Goal: Task Accomplishment & Management: Manage account settings

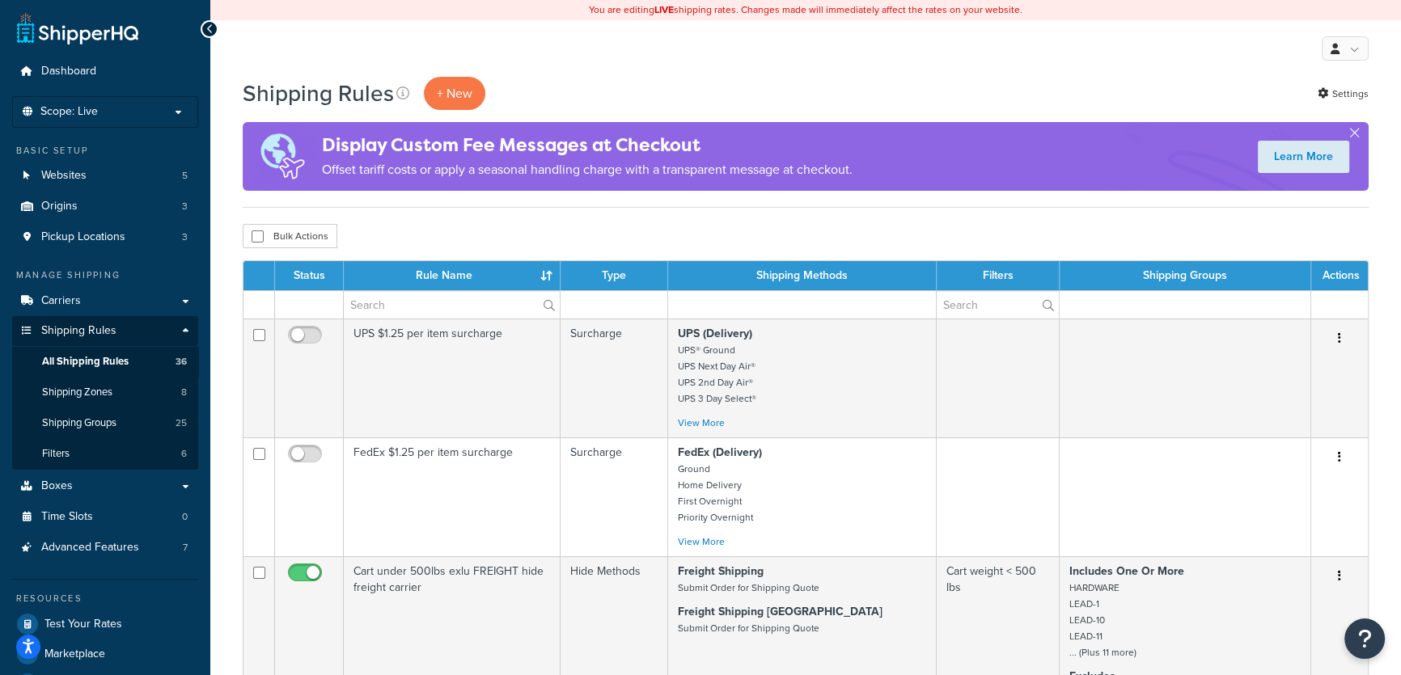
click at [654, 241] on div "Bulk Actions Duplicate Delete" at bounding box center [806, 236] width 1126 height 24
click at [1352, 134] on button "button" at bounding box center [1354, 136] width 4 height 4
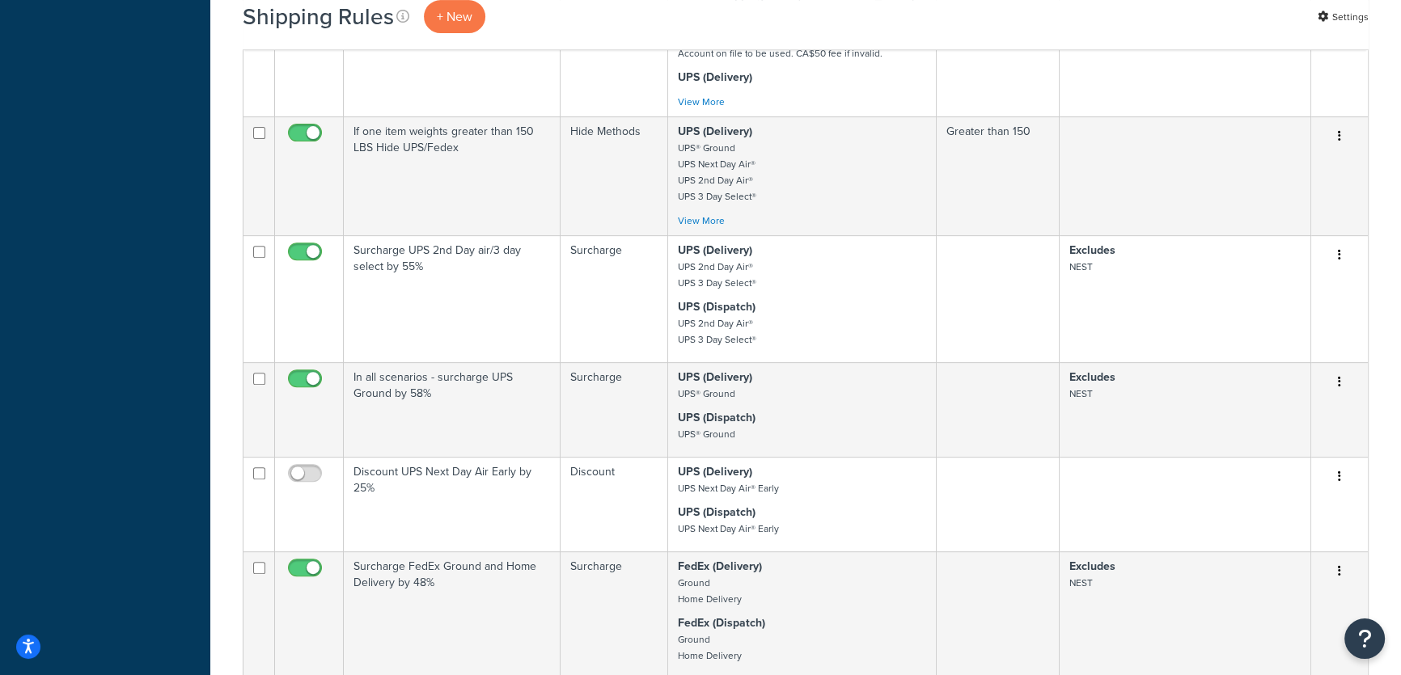
scroll to position [1322, 0]
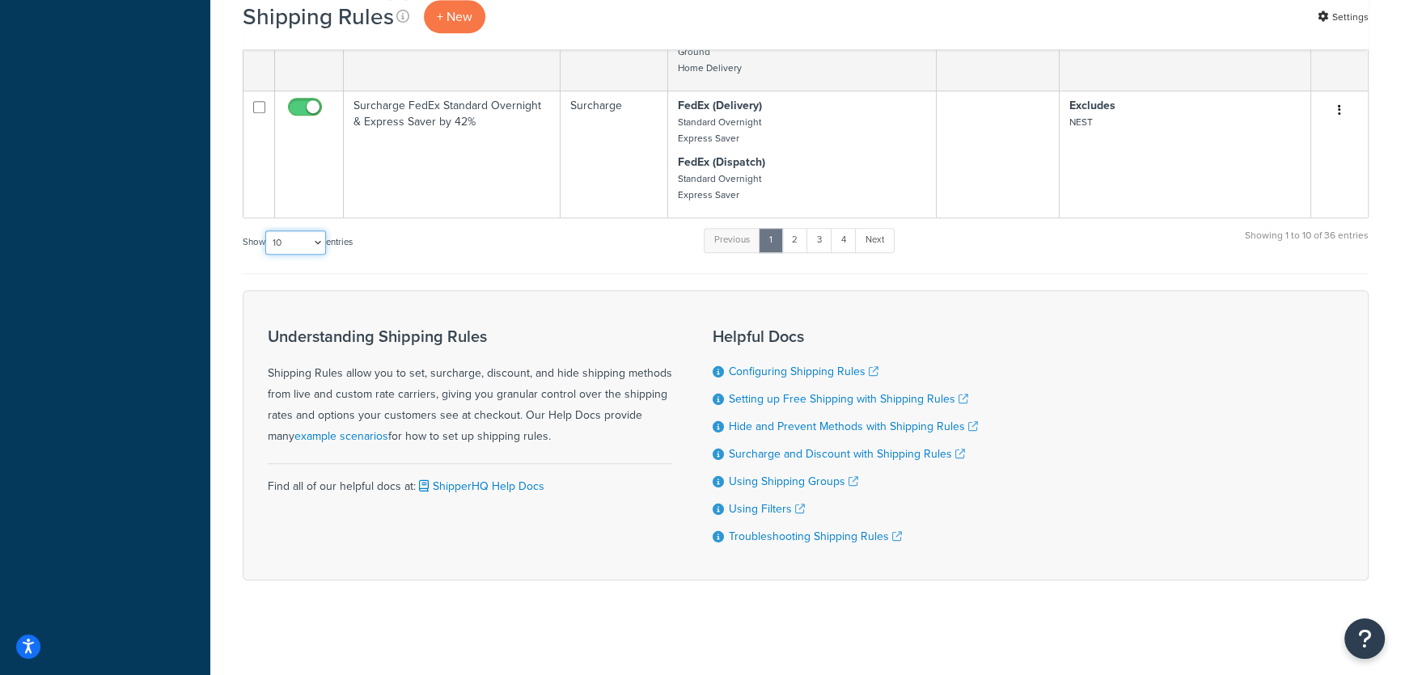
click at [322, 245] on select "10 15 25 50 100 1000" at bounding box center [295, 242] width 61 height 24
select select "1000"
click at [267, 230] on select "10 15 25 50 100 1000" at bounding box center [295, 242] width 61 height 24
click at [298, 237] on select "10 15 25 50 100 1000" at bounding box center [295, 242] width 61 height 24
click at [267, 230] on select "10 15 25 50 100 1000" at bounding box center [295, 242] width 61 height 24
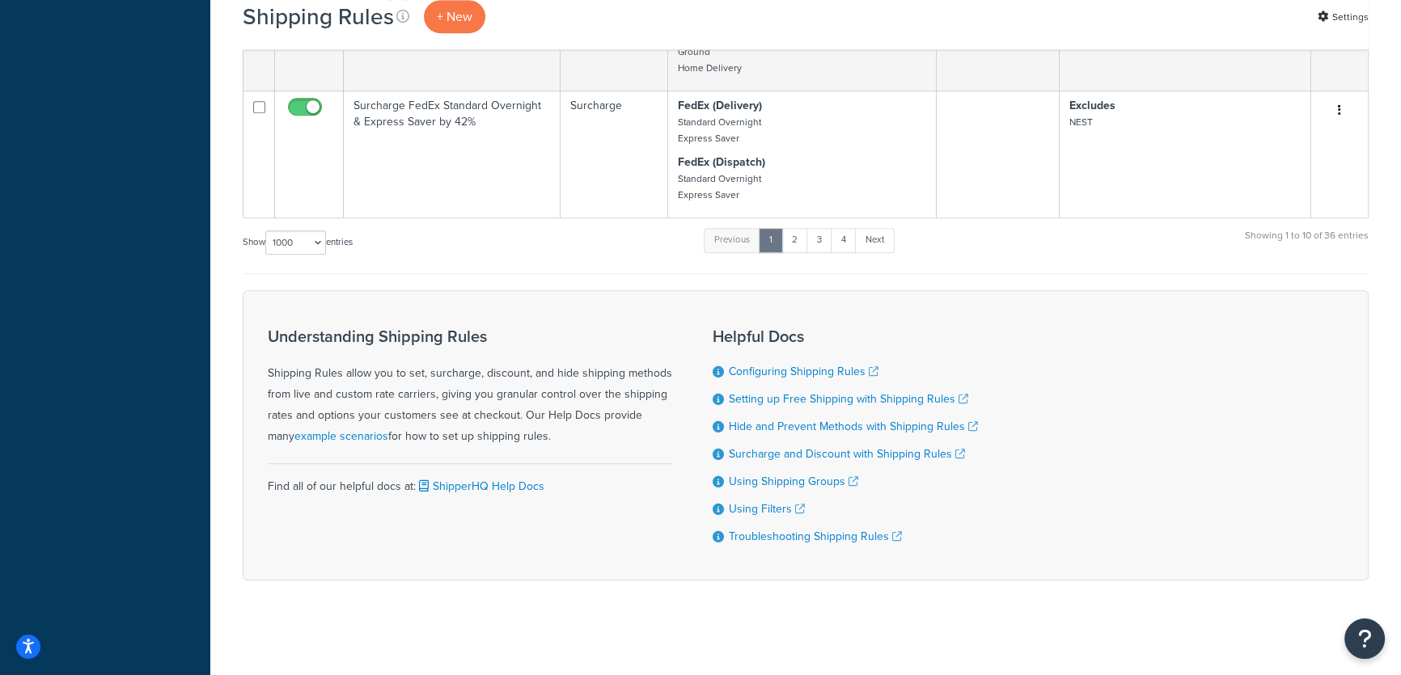
click at [1189, 481] on div "Understanding Shipping Rules Shipping Rules allow you to set, surcharge, discou…" at bounding box center [806, 435] width 1126 height 290
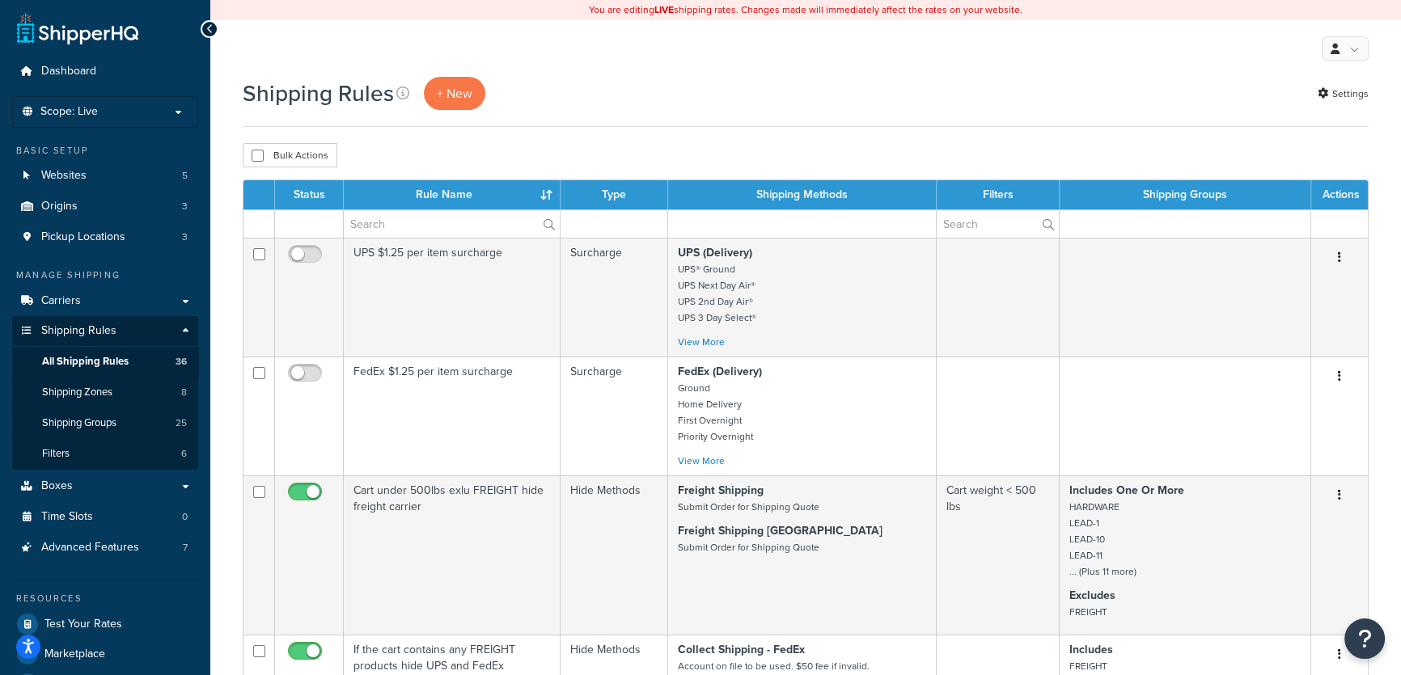
click at [591, 199] on th "Type" at bounding box center [614, 194] width 108 height 29
click at [1346, 88] on link "Settings" at bounding box center [1342, 93] width 51 height 23
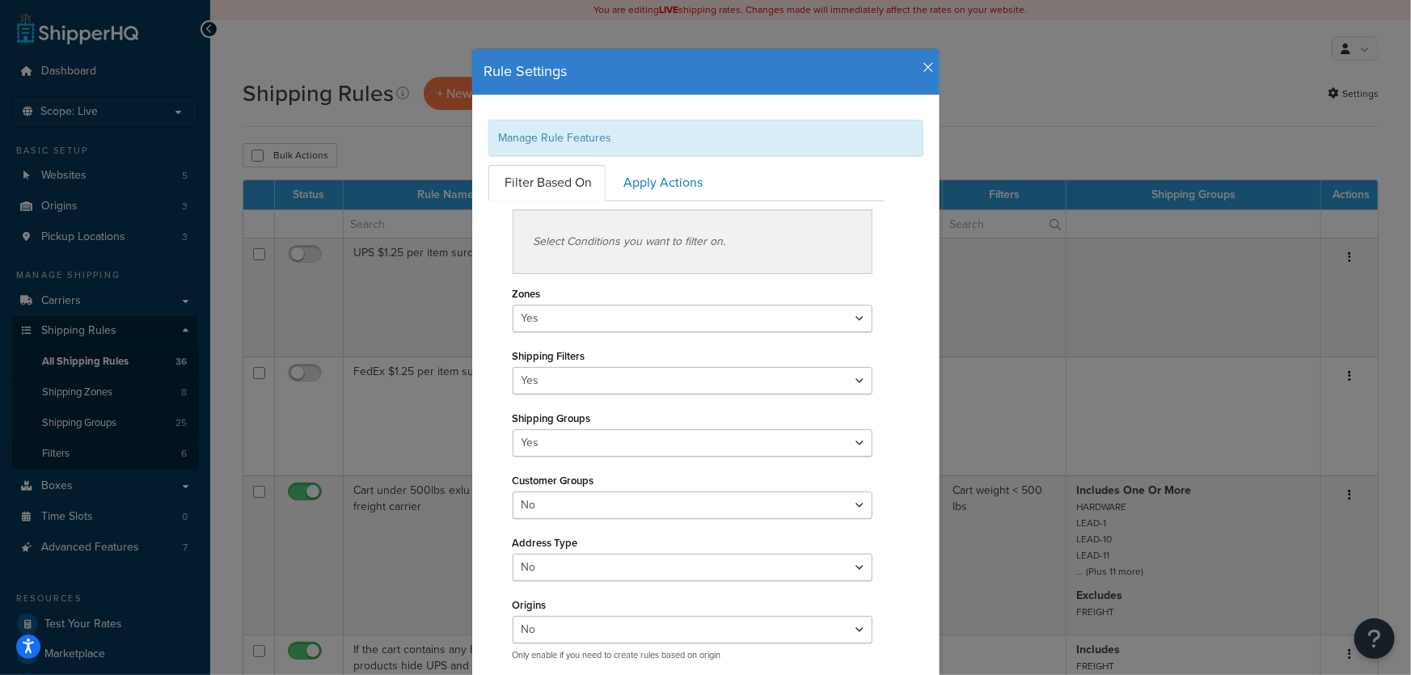
click at [923, 66] on icon "button" at bounding box center [928, 68] width 11 height 15
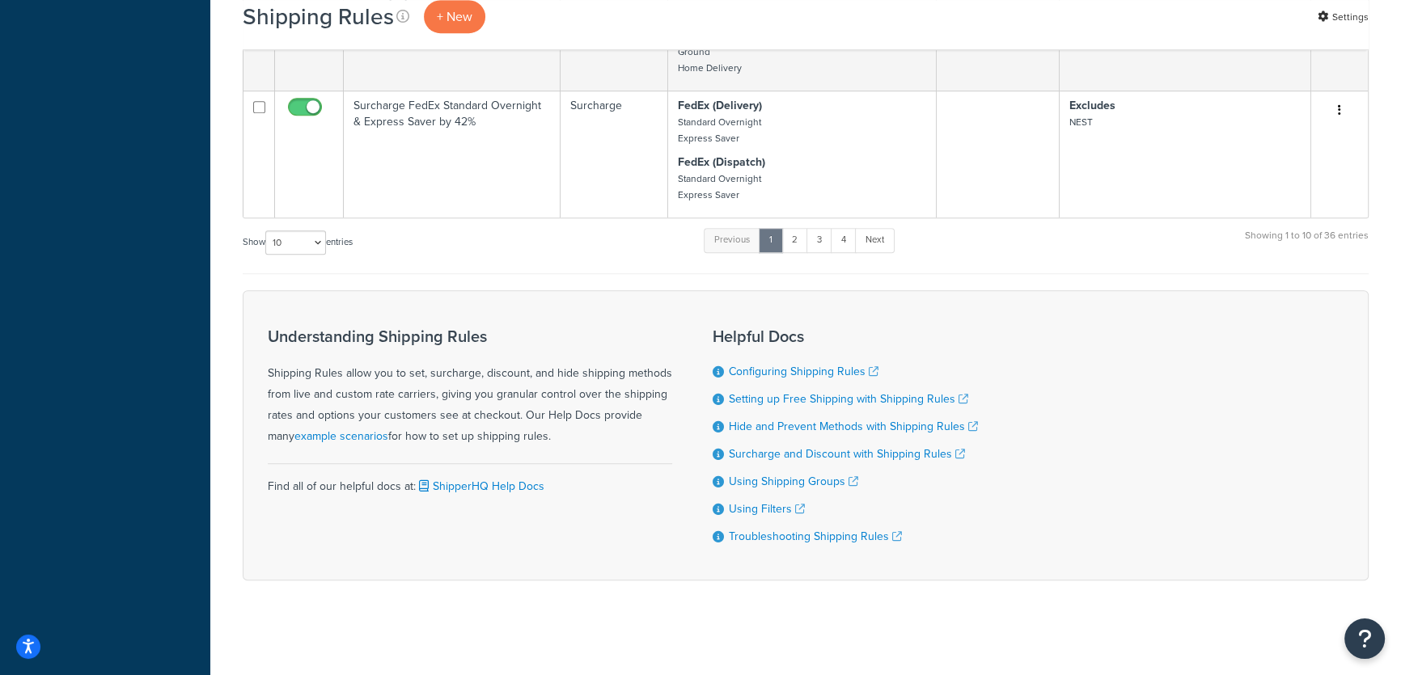
scroll to position [734, 0]
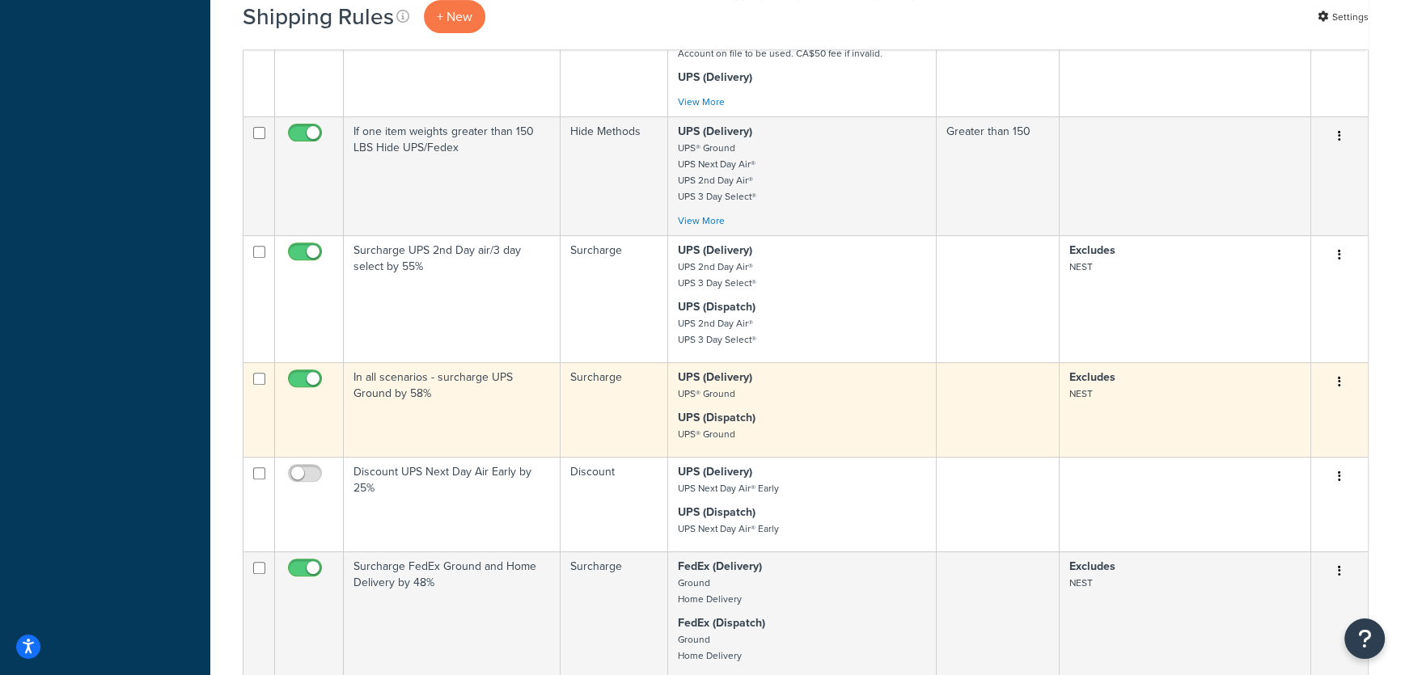
click at [629, 388] on td "Surcharge" at bounding box center [614, 409] width 108 height 95
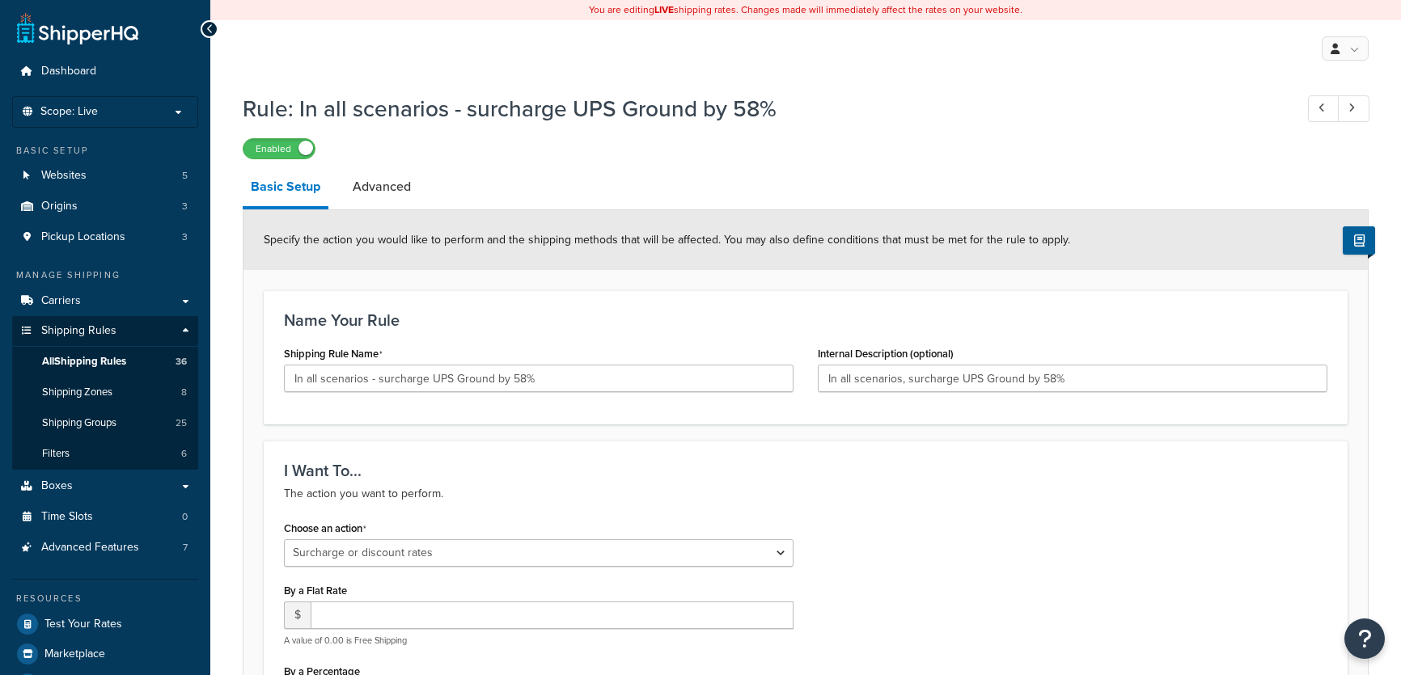
select select "SURCHARGE"
select select "CART"
click at [398, 188] on link "Advanced" at bounding box center [381, 186] width 74 height 39
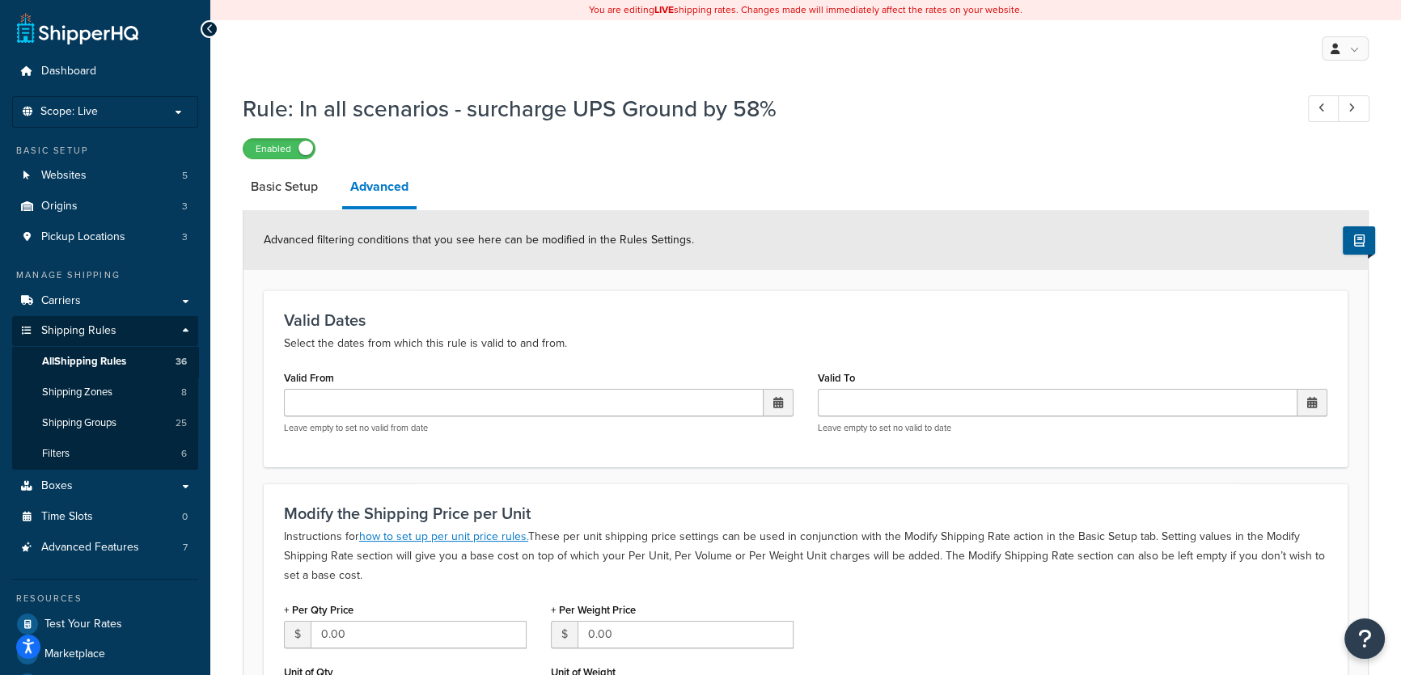
select select "SURCHARGE"
select select "CART"
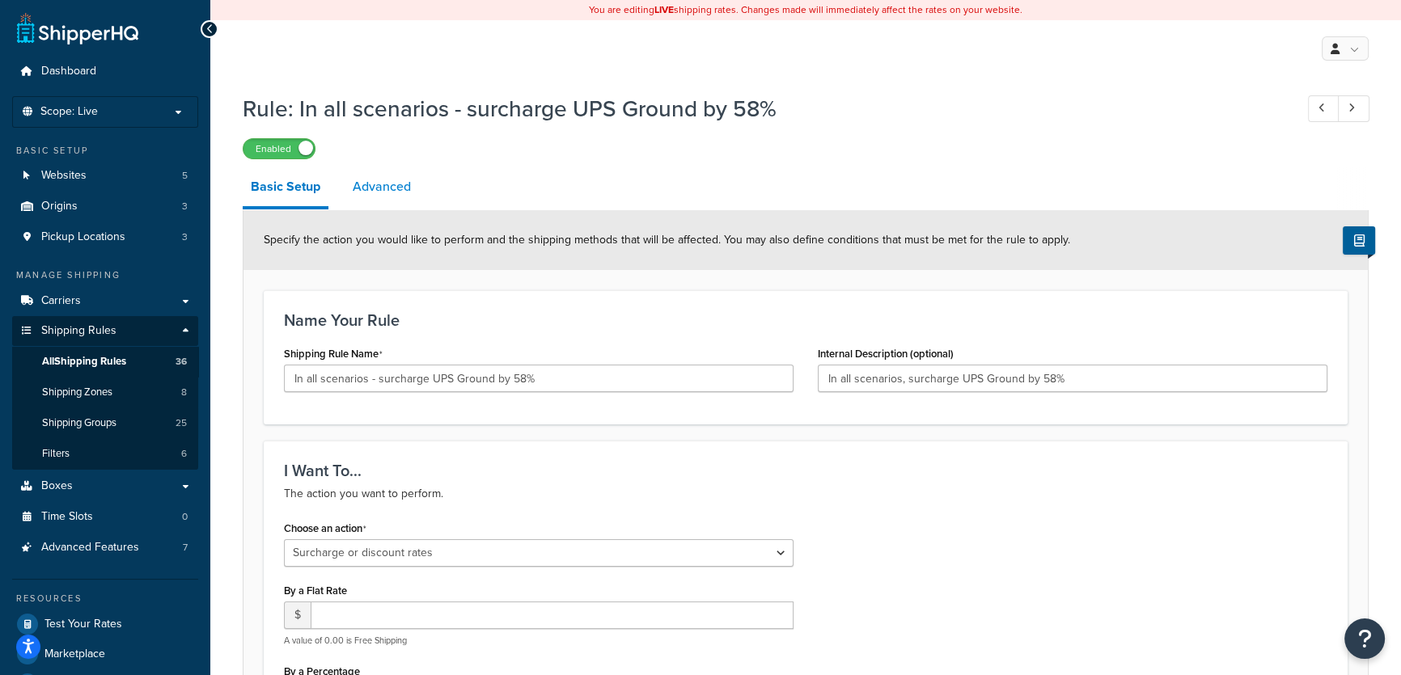
click at [391, 190] on link "Advanced" at bounding box center [381, 186] width 74 height 39
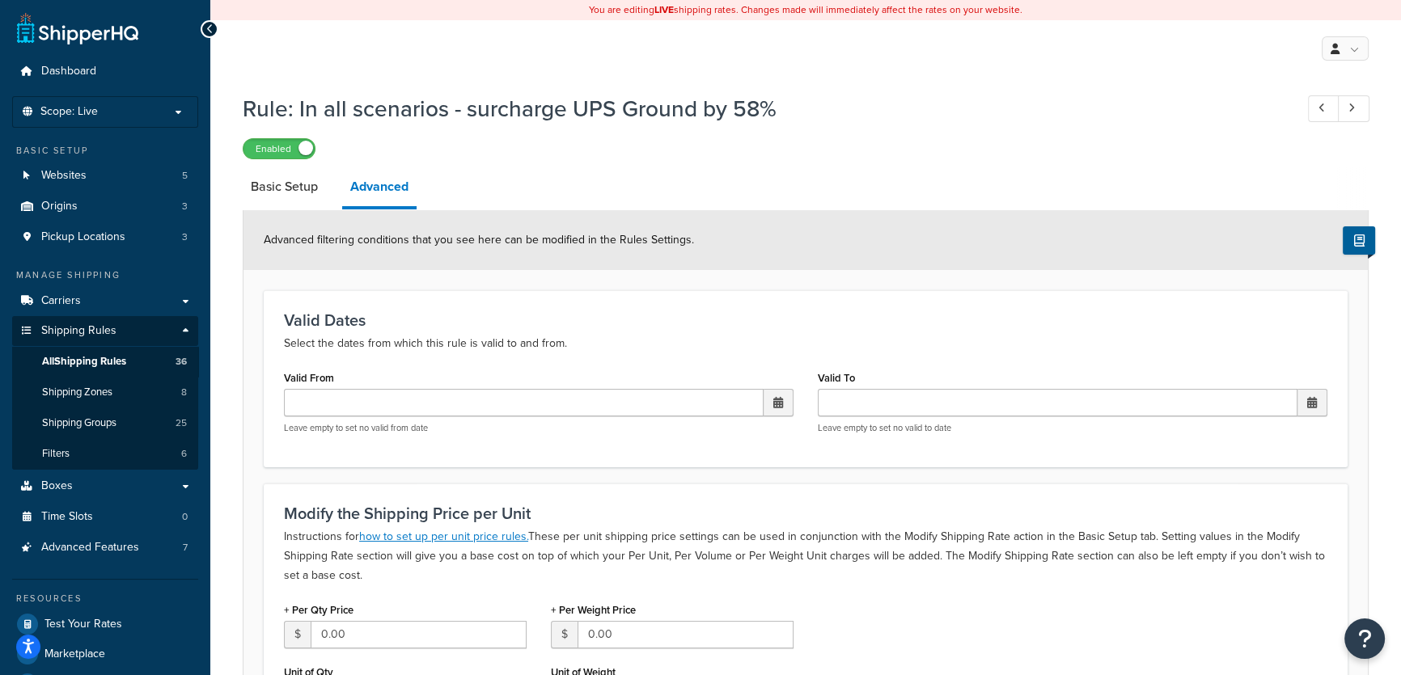
click at [636, 143] on div "Enabled" at bounding box center [806, 148] width 1126 height 23
click at [998, 129] on div "Rule: In all scenarios - surcharge UPS Ground by 58% Enabled" at bounding box center [806, 122] width 1126 height 74
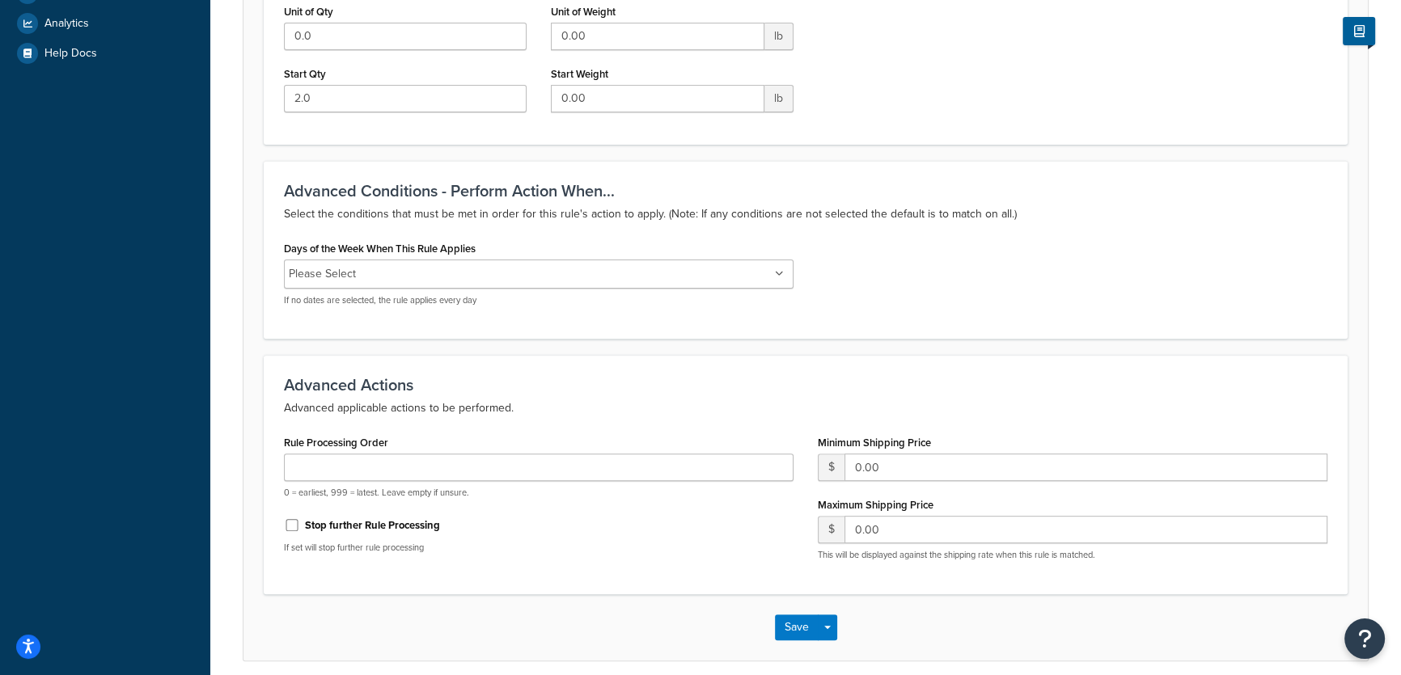
scroll to position [695, 0]
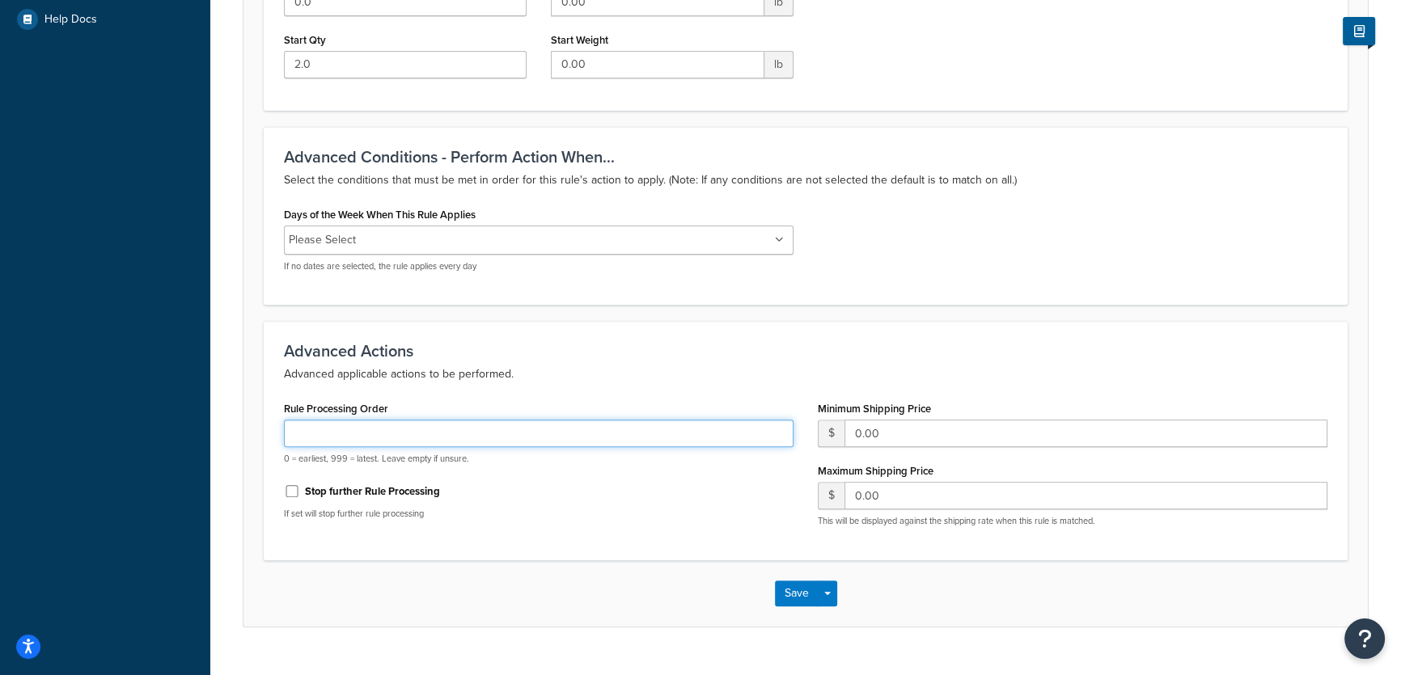
click at [499, 433] on input "Rule Processing Order" at bounding box center [538, 433] width 509 height 27
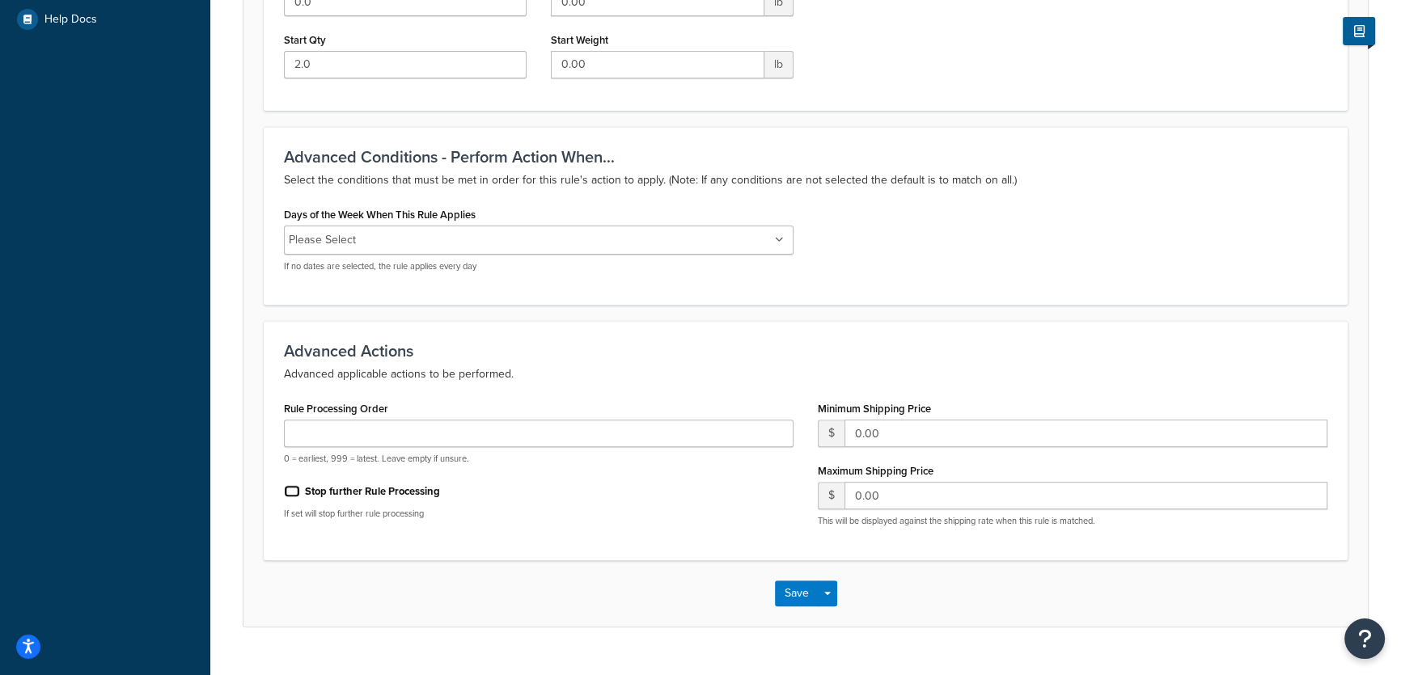
click at [289, 490] on input "Stop further Rule Processing" at bounding box center [292, 491] width 16 height 12
checkbox input "false"
click at [477, 635] on div "Rule: In all scenarios - surcharge UPS Ground by 58% Enabled Basic Setup Advanc…" at bounding box center [805, 29] width 1190 height 1278
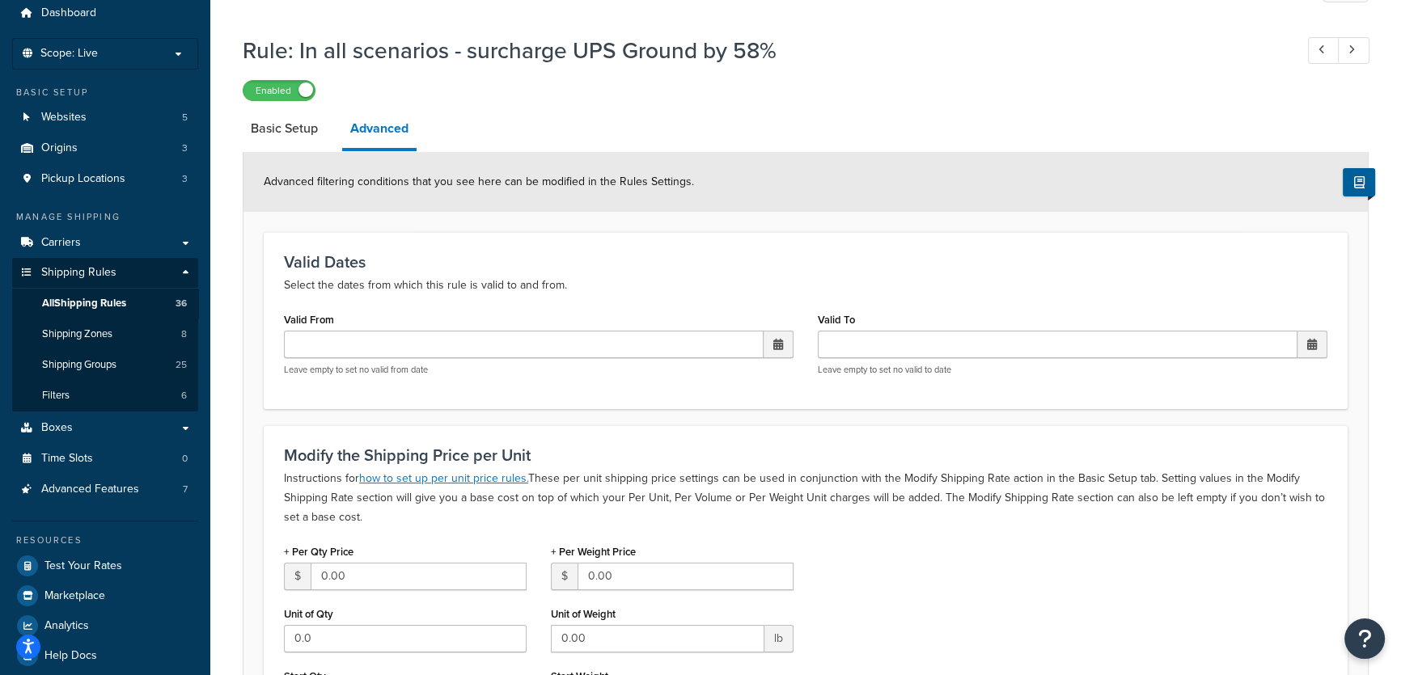
scroll to position [0, 0]
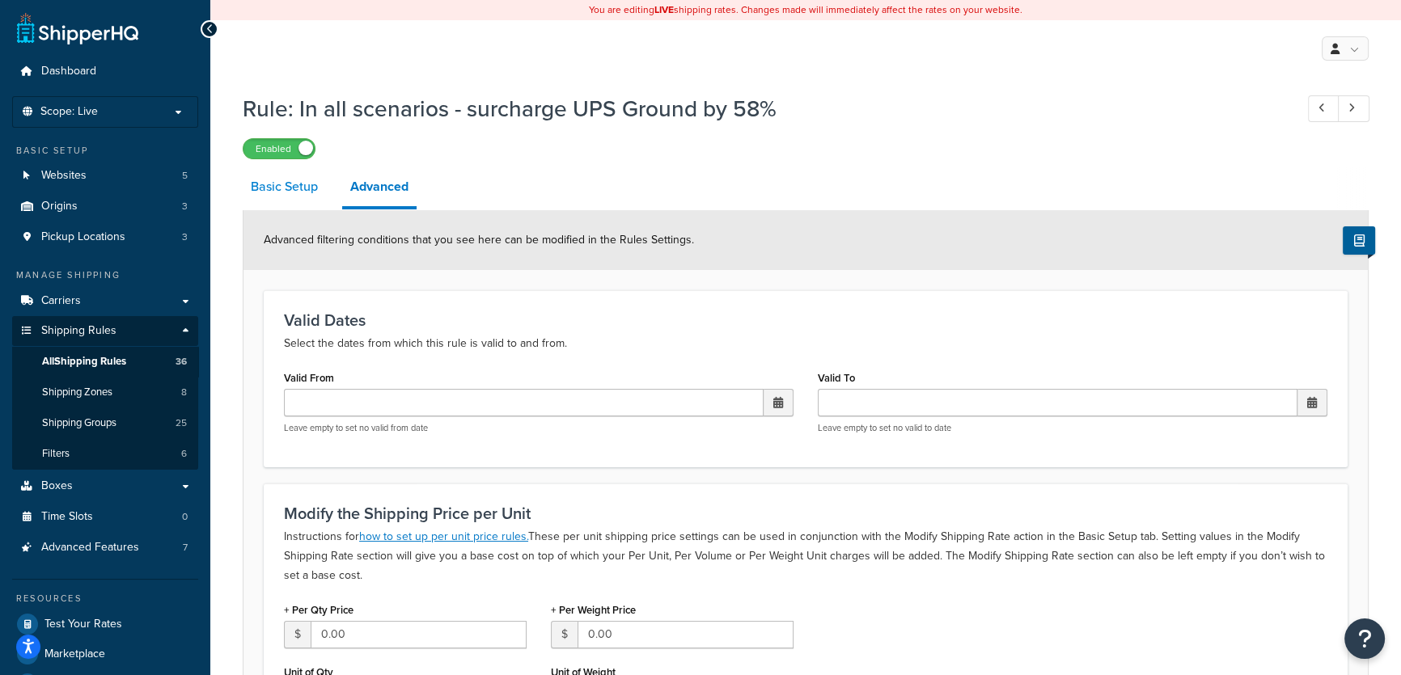
click at [265, 191] on link "Basic Setup" at bounding box center [284, 186] width 83 height 39
select select "SURCHARGE"
select select "CART"
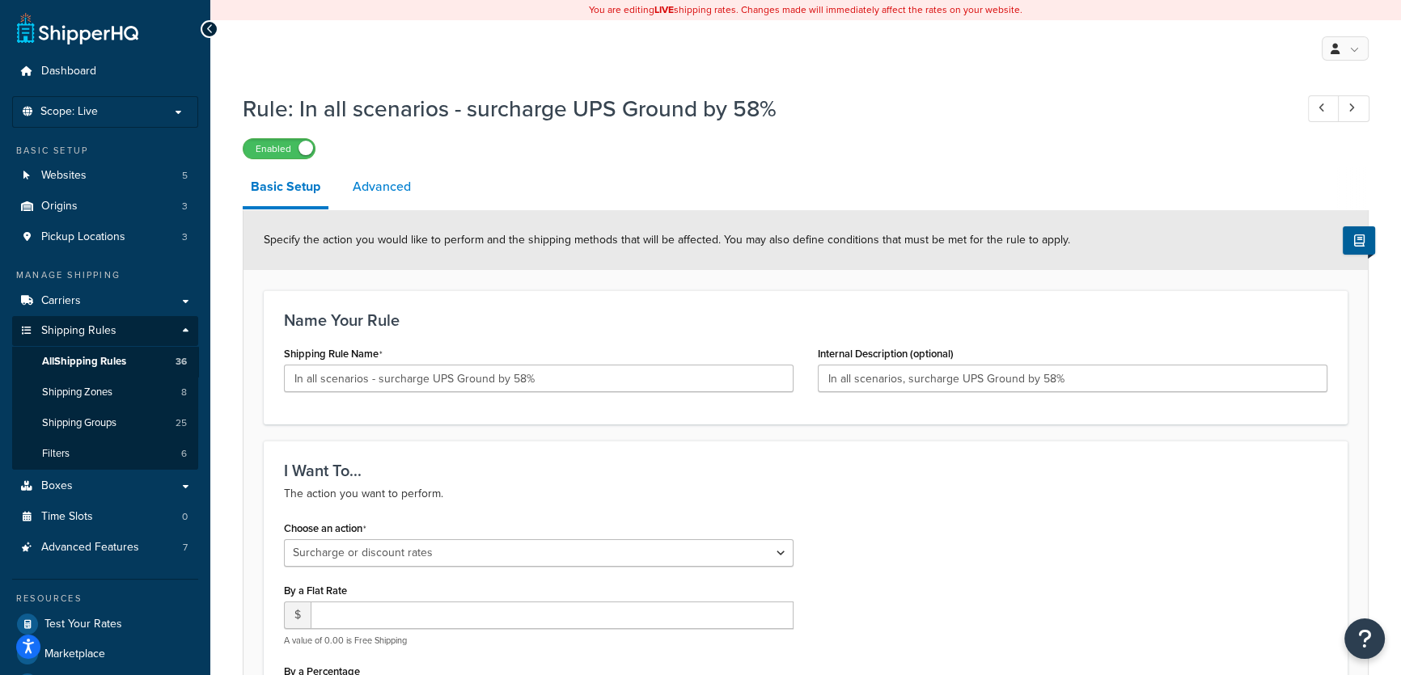
click at [383, 180] on link "Advanced" at bounding box center [381, 186] width 74 height 39
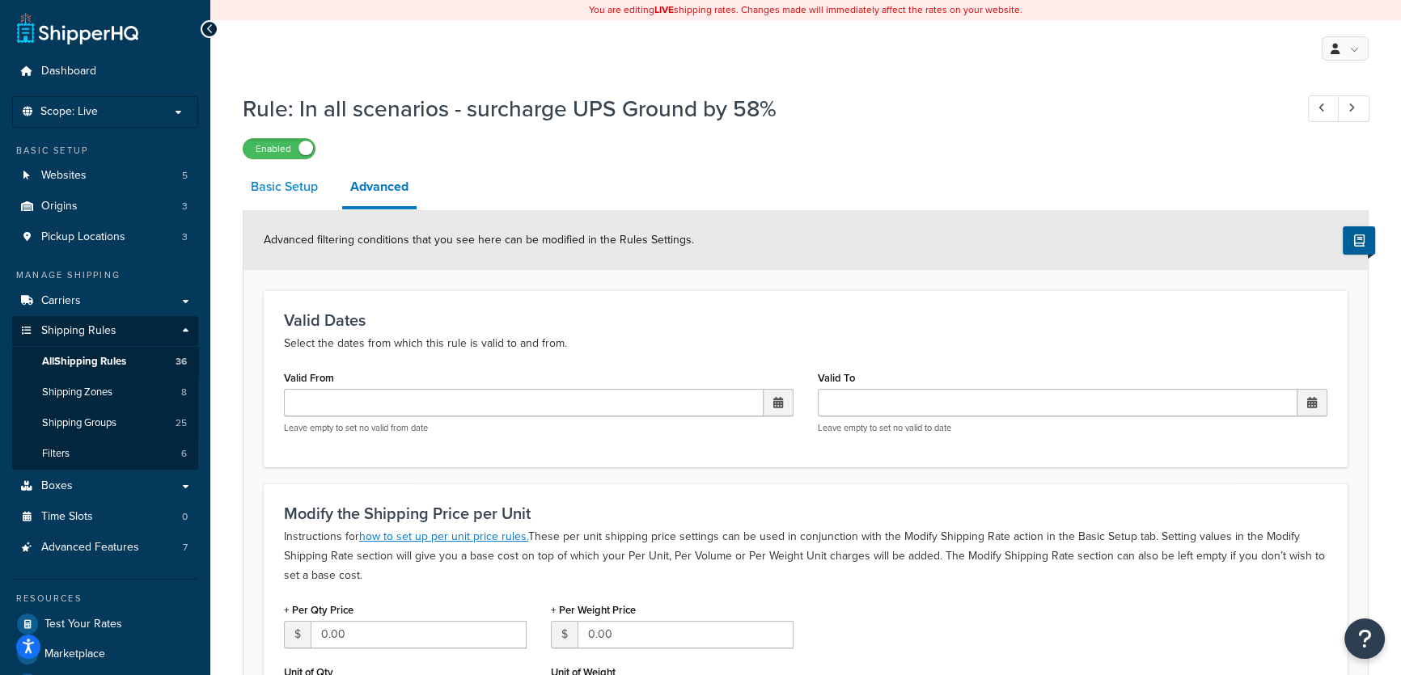
click at [289, 185] on link "Basic Setup" at bounding box center [284, 186] width 83 height 39
select select "SURCHARGE"
select select "CART"
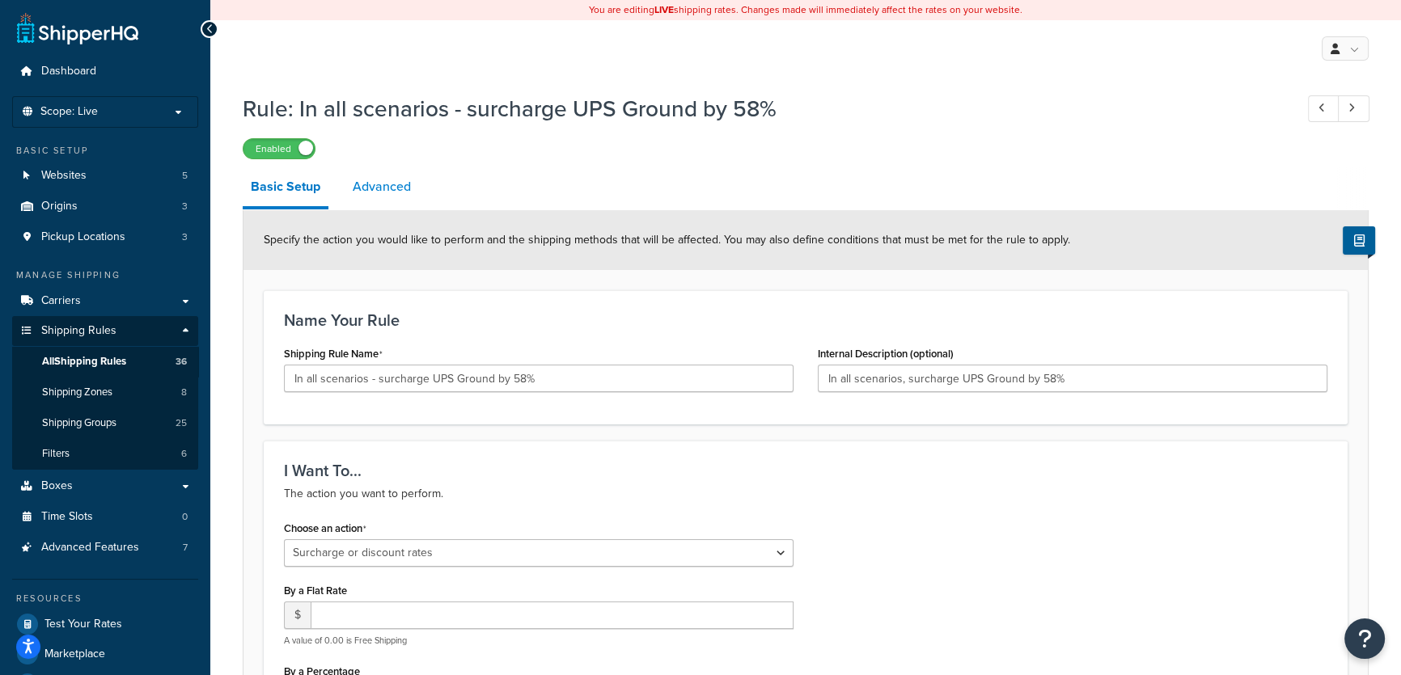
click at [374, 193] on link "Advanced" at bounding box center [381, 186] width 74 height 39
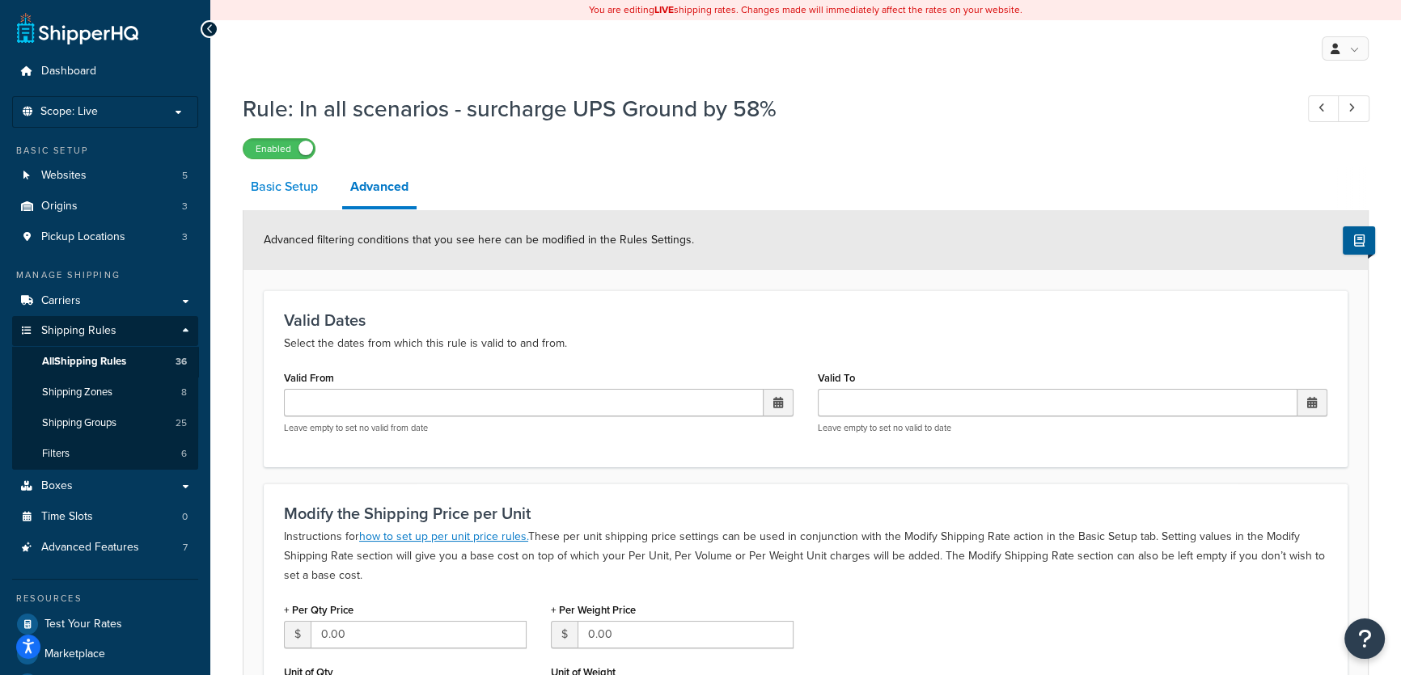
click at [303, 192] on link "Basic Setup" at bounding box center [284, 186] width 83 height 39
select select "SURCHARGE"
select select "CART"
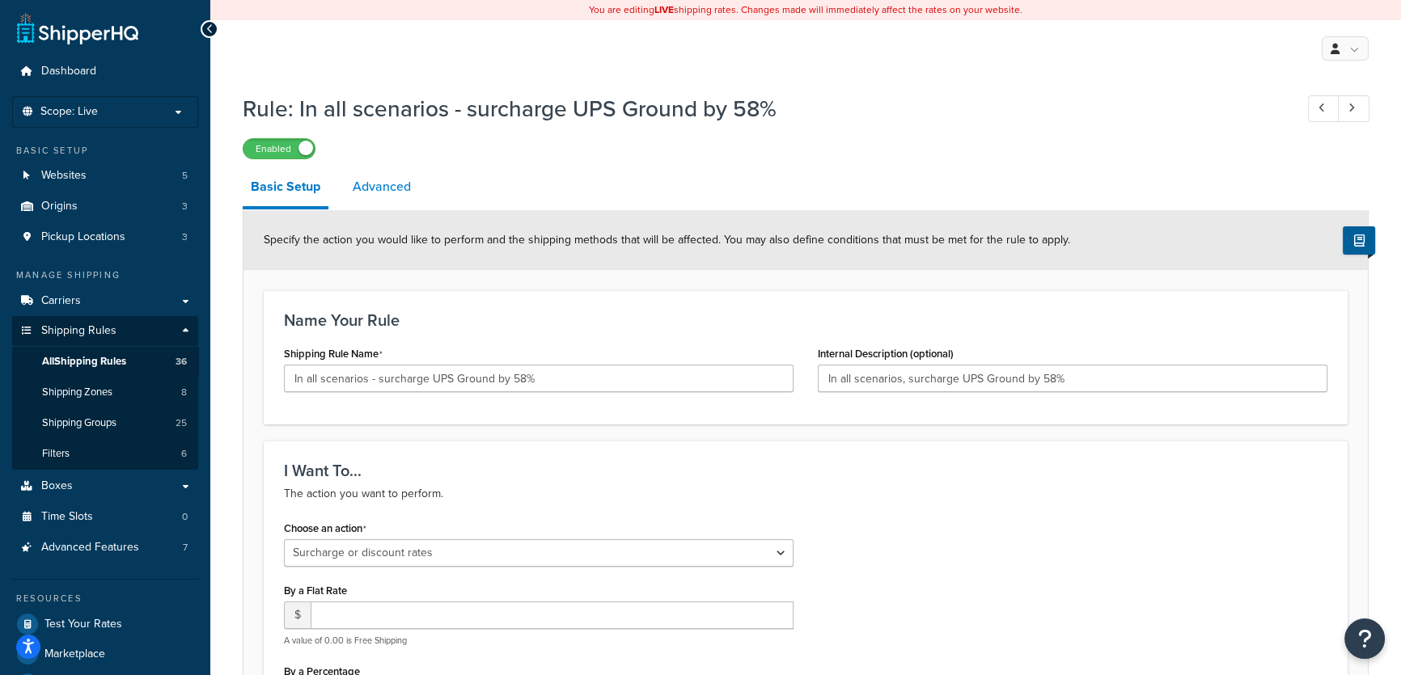
click at [378, 192] on link "Advanced" at bounding box center [381, 186] width 74 height 39
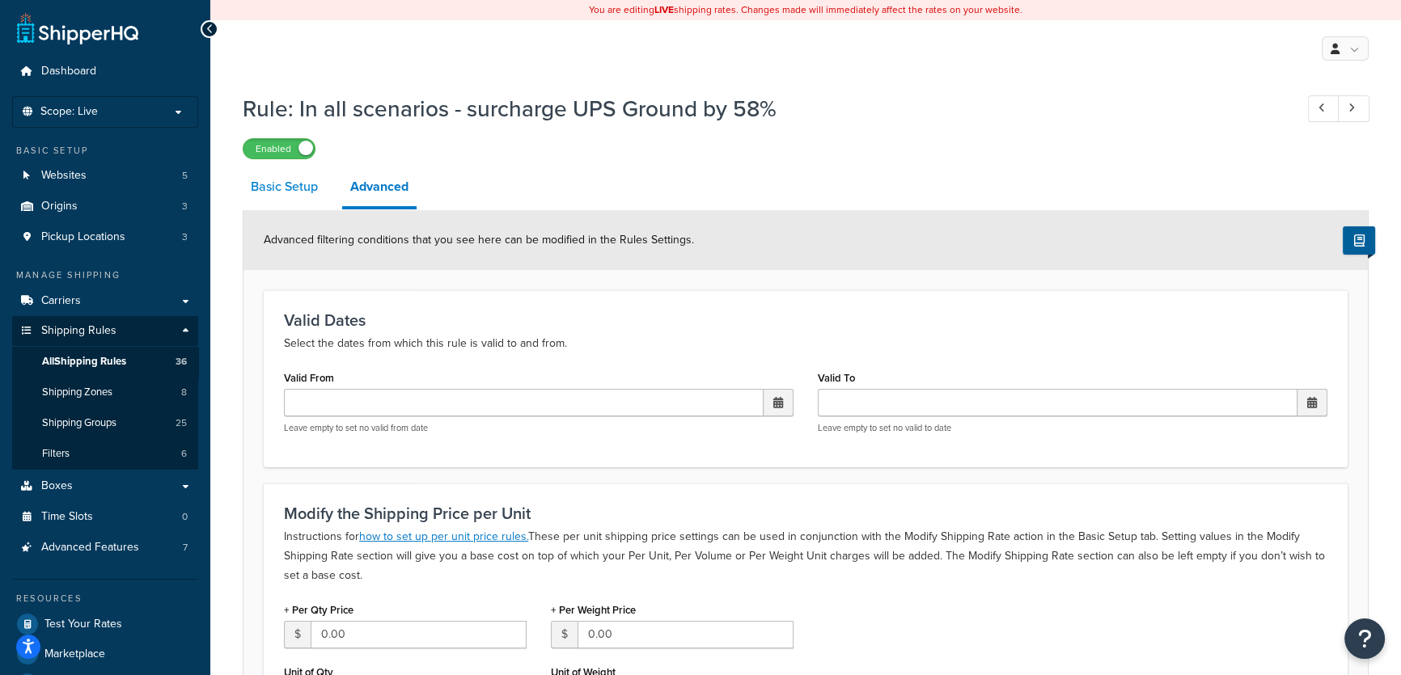
click at [285, 185] on link "Basic Setup" at bounding box center [284, 186] width 83 height 39
select select "SURCHARGE"
select select "CART"
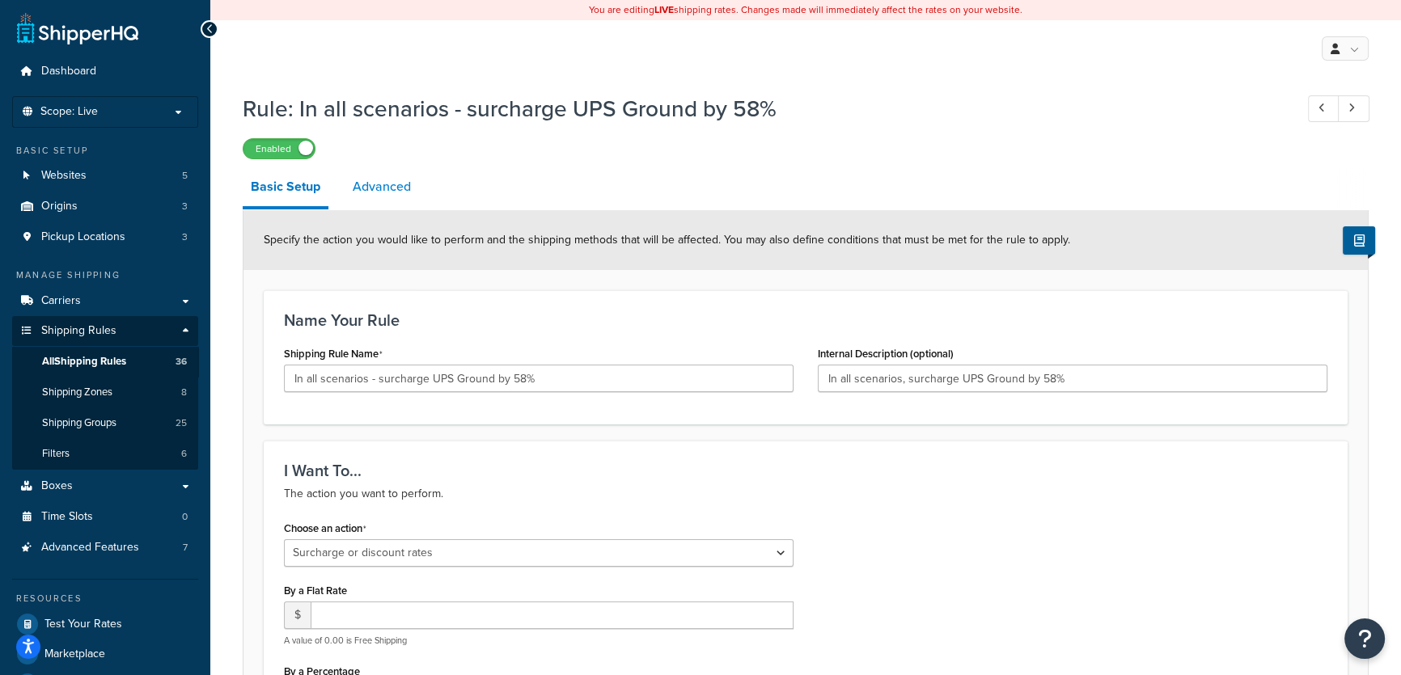
click at [376, 184] on link "Advanced" at bounding box center [381, 186] width 74 height 39
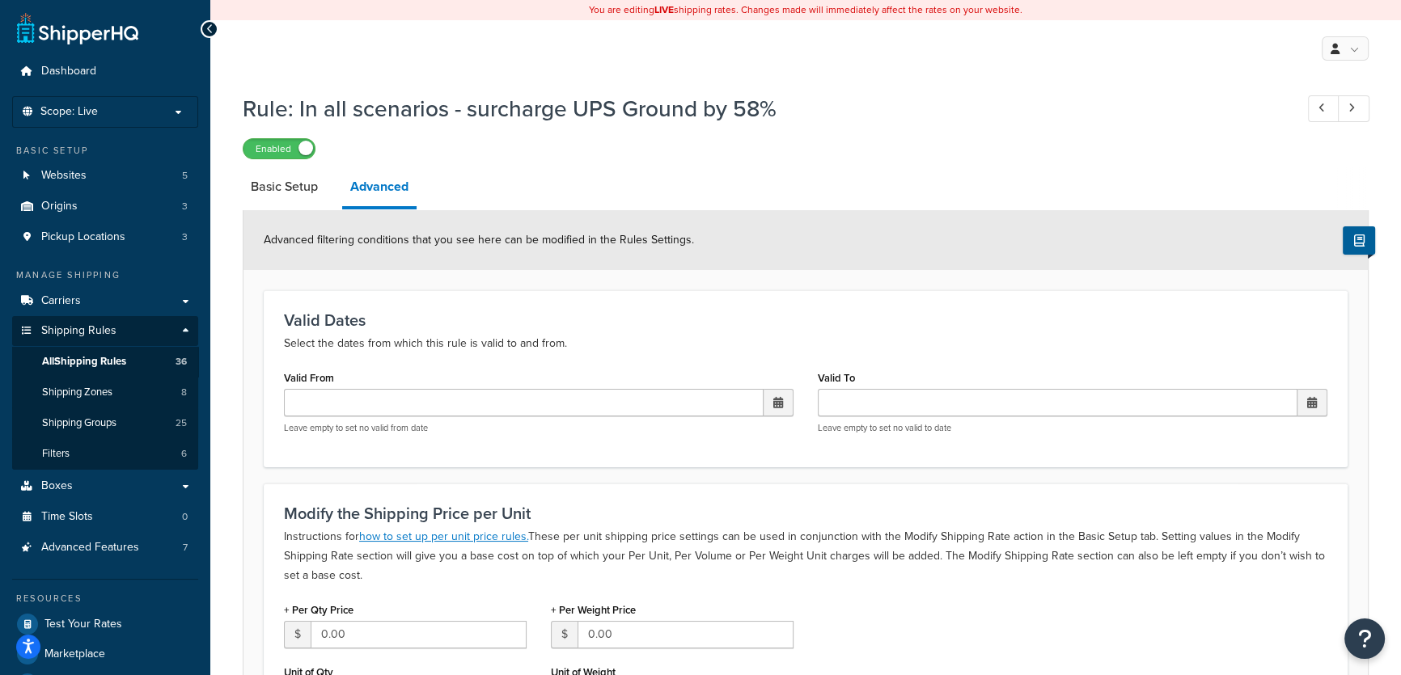
click at [800, 505] on h3 "Modify the Shipping Price per Unit" at bounding box center [805, 514] width 1043 height 18
click at [776, 400] on span at bounding box center [778, 402] width 10 height 11
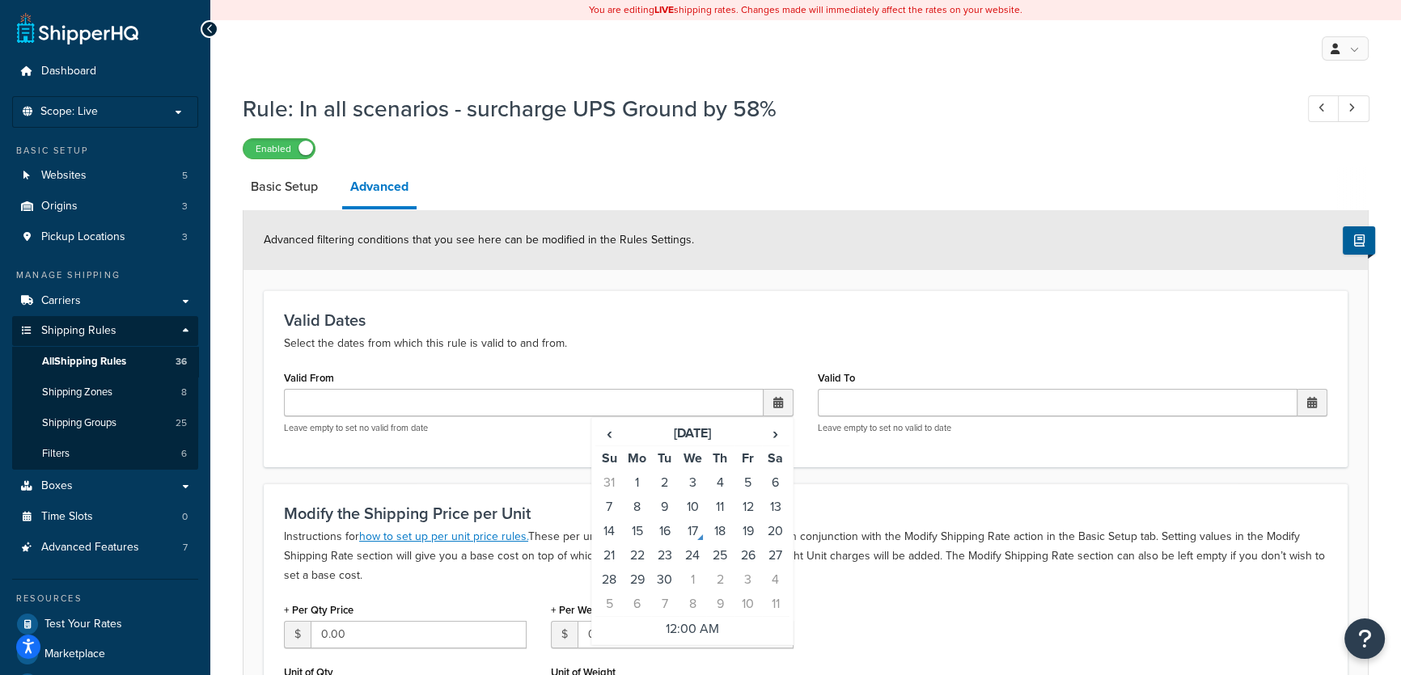
click at [776, 400] on span at bounding box center [778, 402] width 10 height 11
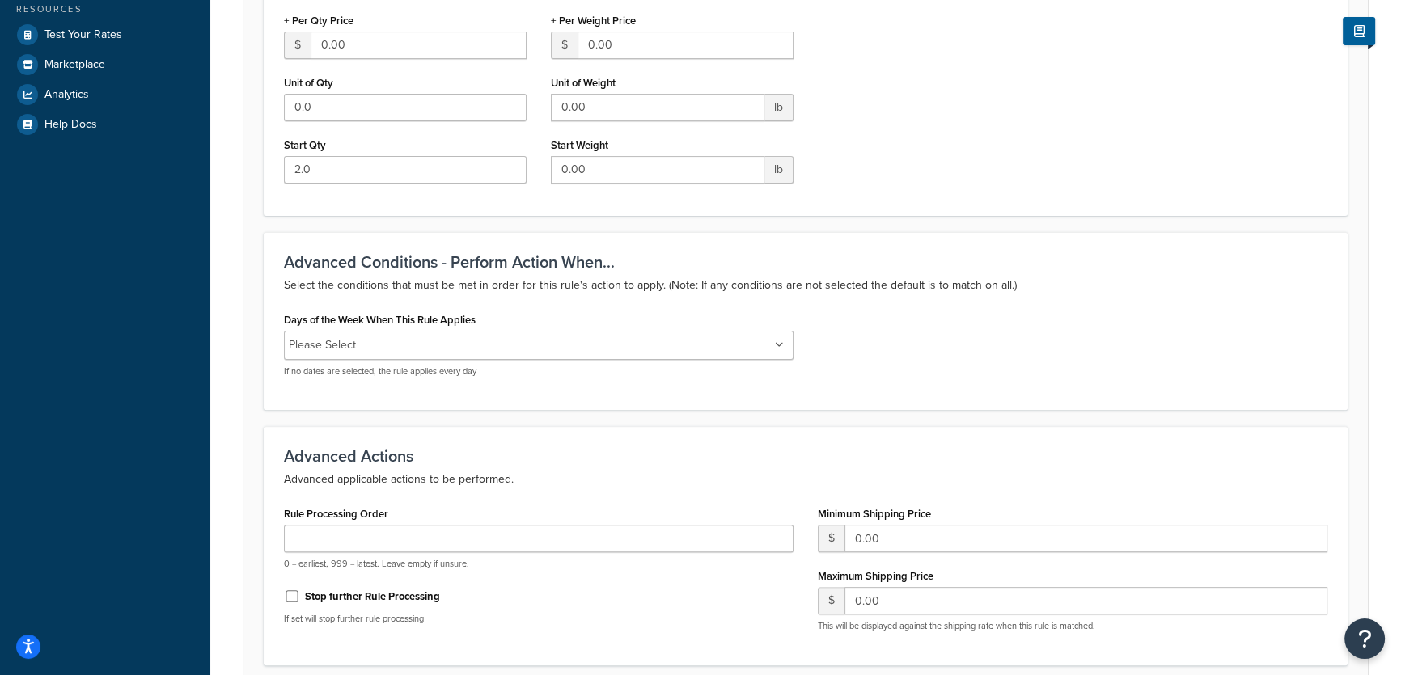
scroll to position [621, 0]
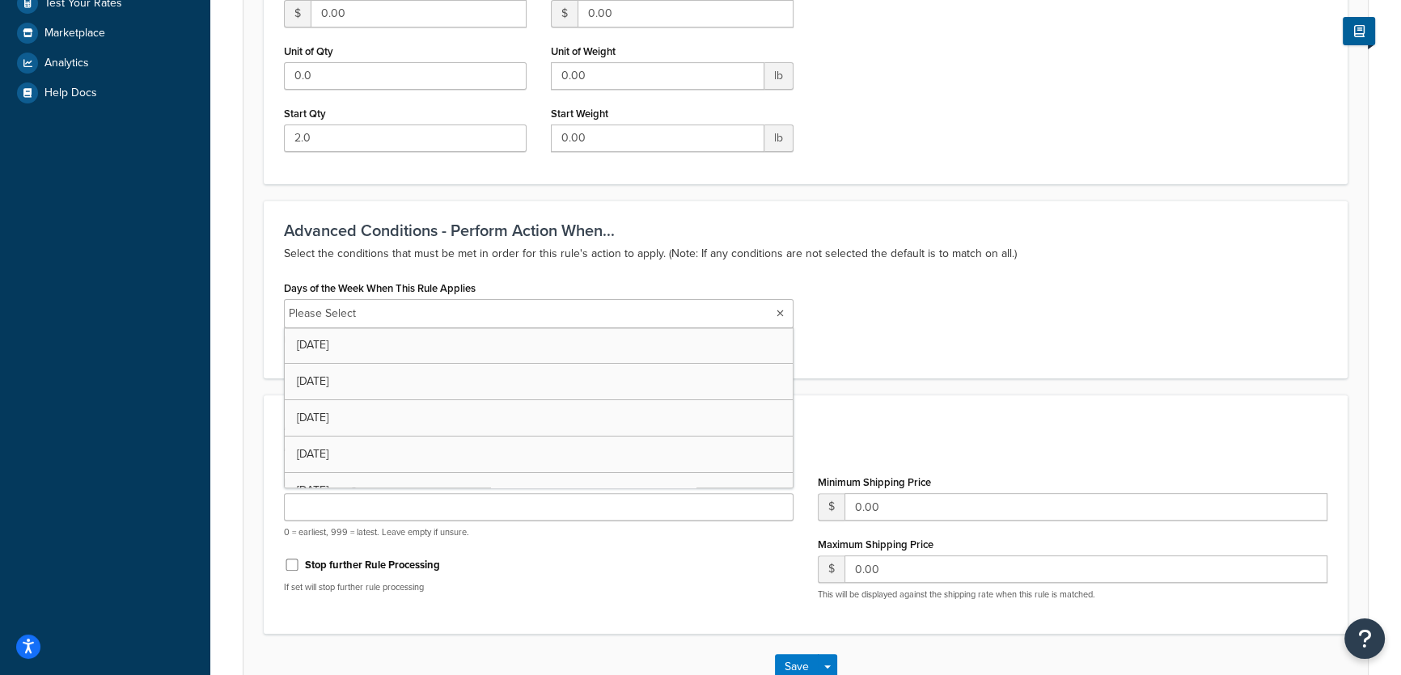
click at [780, 315] on icon at bounding box center [779, 314] width 7 height 10
click at [780, 315] on icon at bounding box center [779, 314] width 9 height 10
click at [780, 315] on icon at bounding box center [779, 314] width 7 height 10
click at [780, 315] on icon at bounding box center [779, 314] width 9 height 10
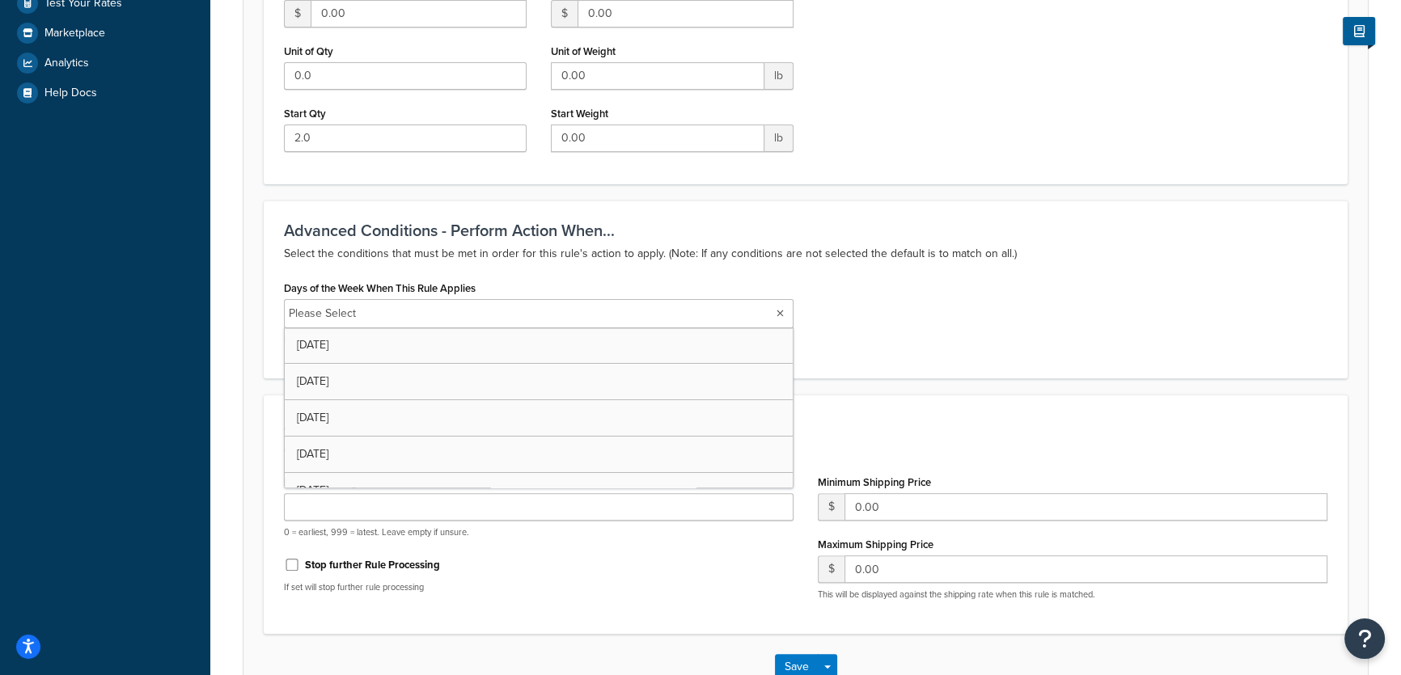
scroll to position [93, 0]
click at [1010, 323] on div "Days of the Week When This Rule Applies Please Select [DATE] [DATE] [DATE] [DAT…" at bounding box center [805, 318] width 1067 height 82
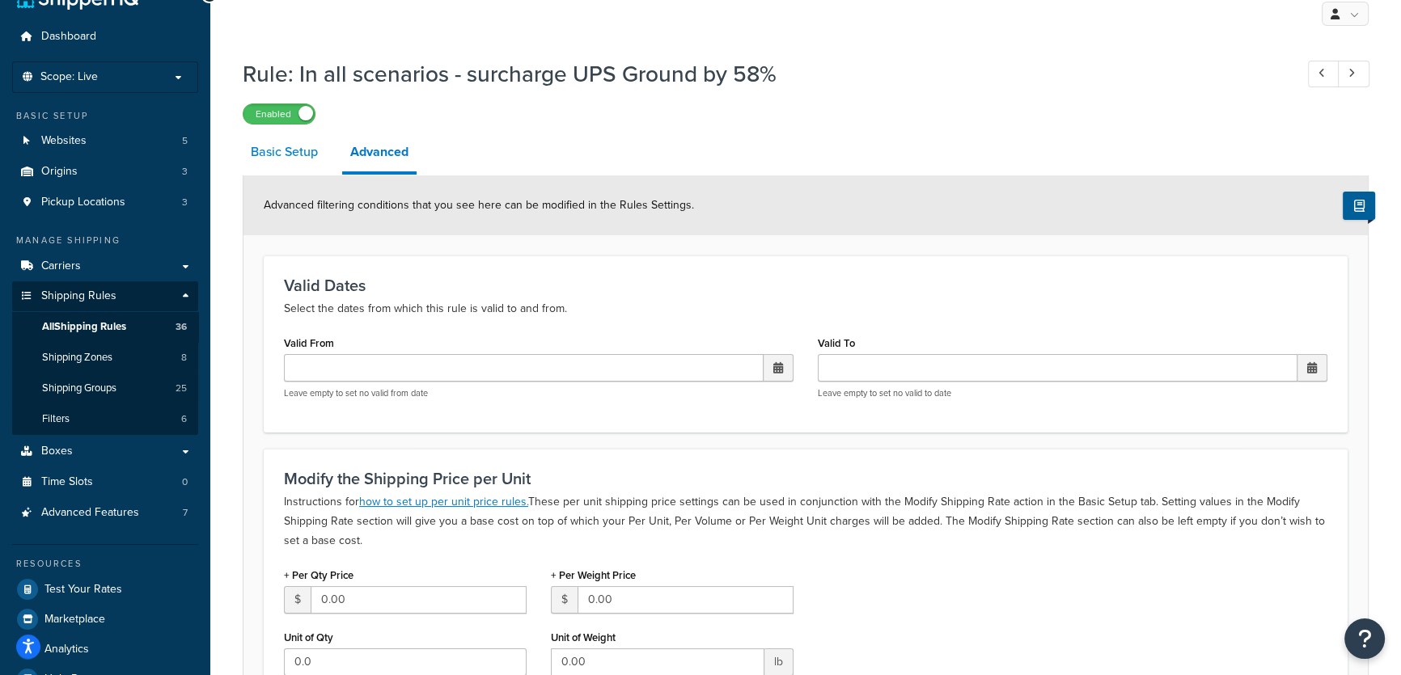
click at [273, 150] on link "Basic Setup" at bounding box center [284, 152] width 83 height 39
select select "SURCHARGE"
select select "CART"
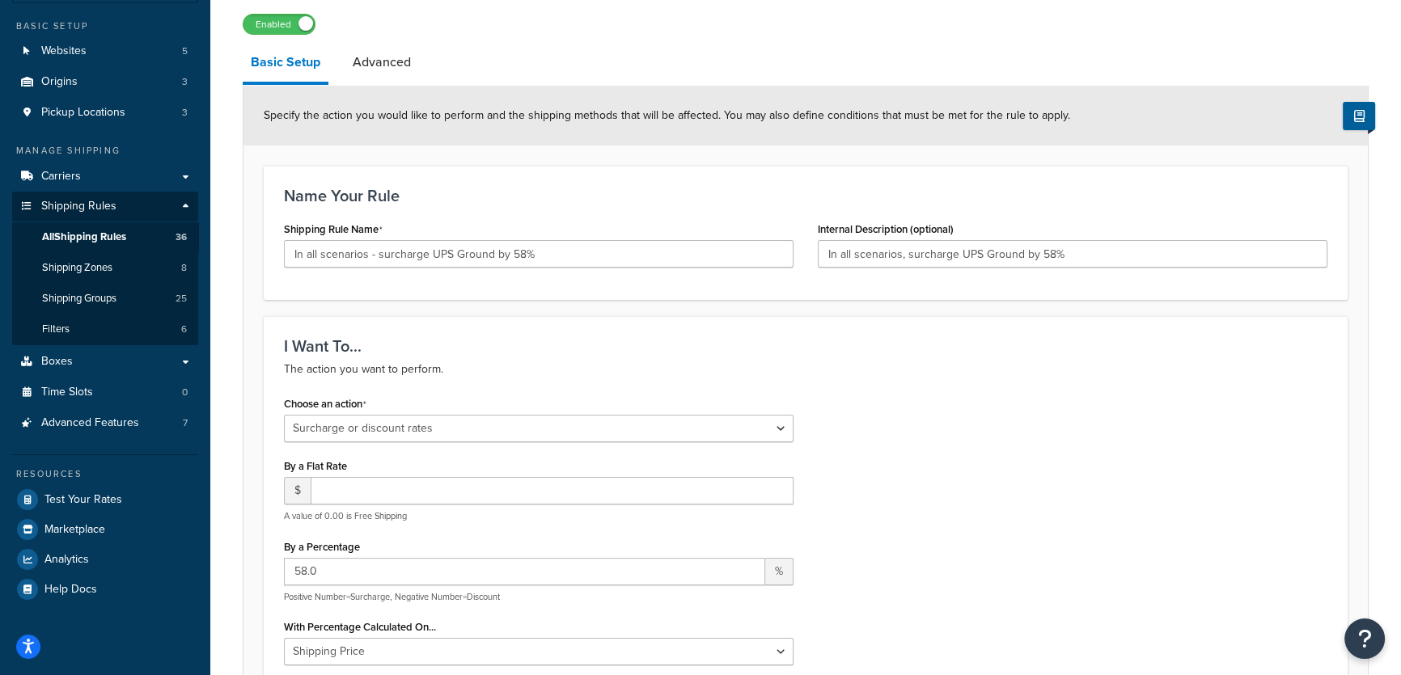
scroll to position [31, 0]
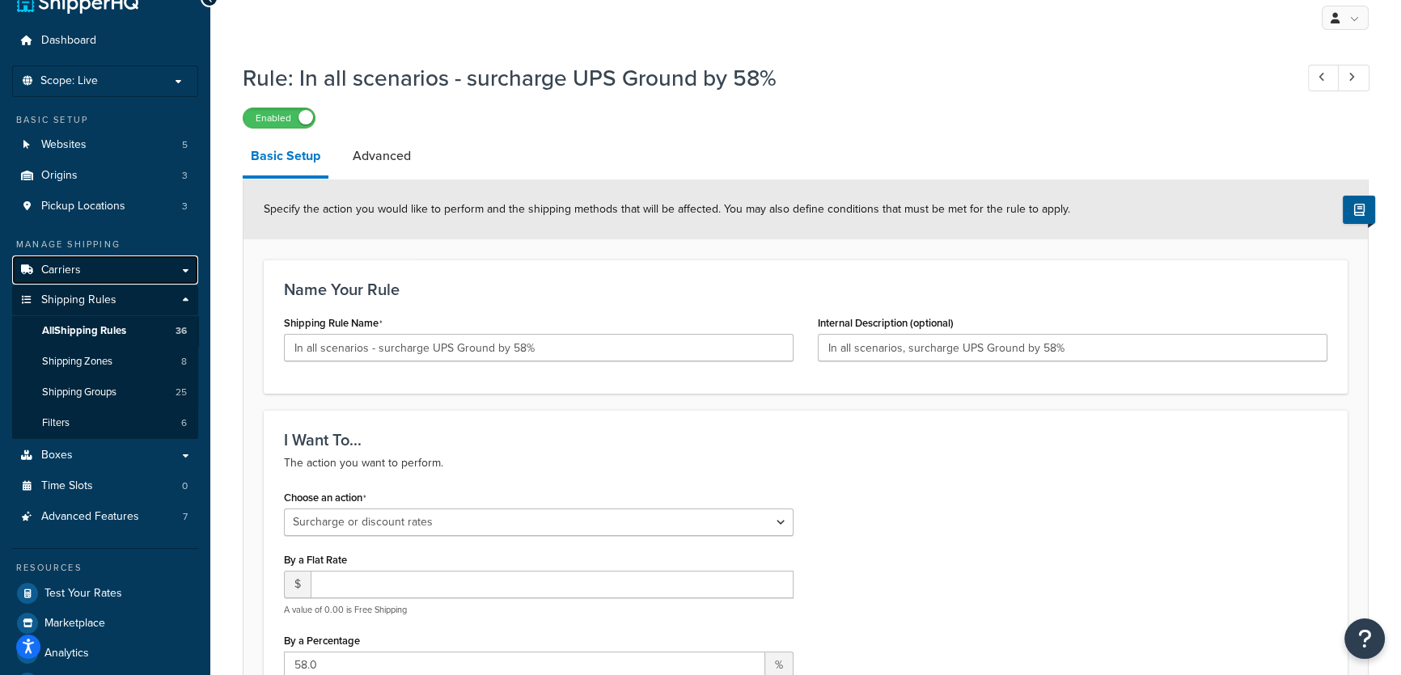
click at [156, 269] on link "Carriers" at bounding box center [105, 271] width 186 height 30
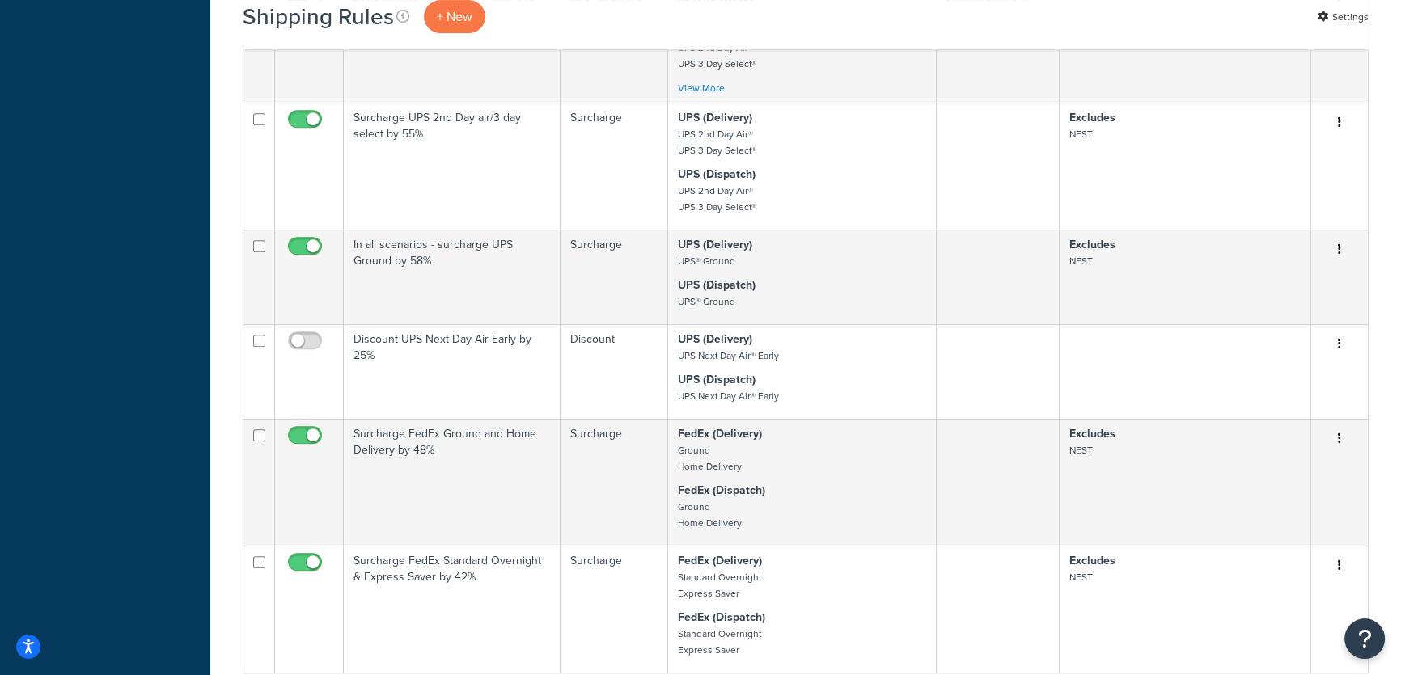
scroll to position [971, 0]
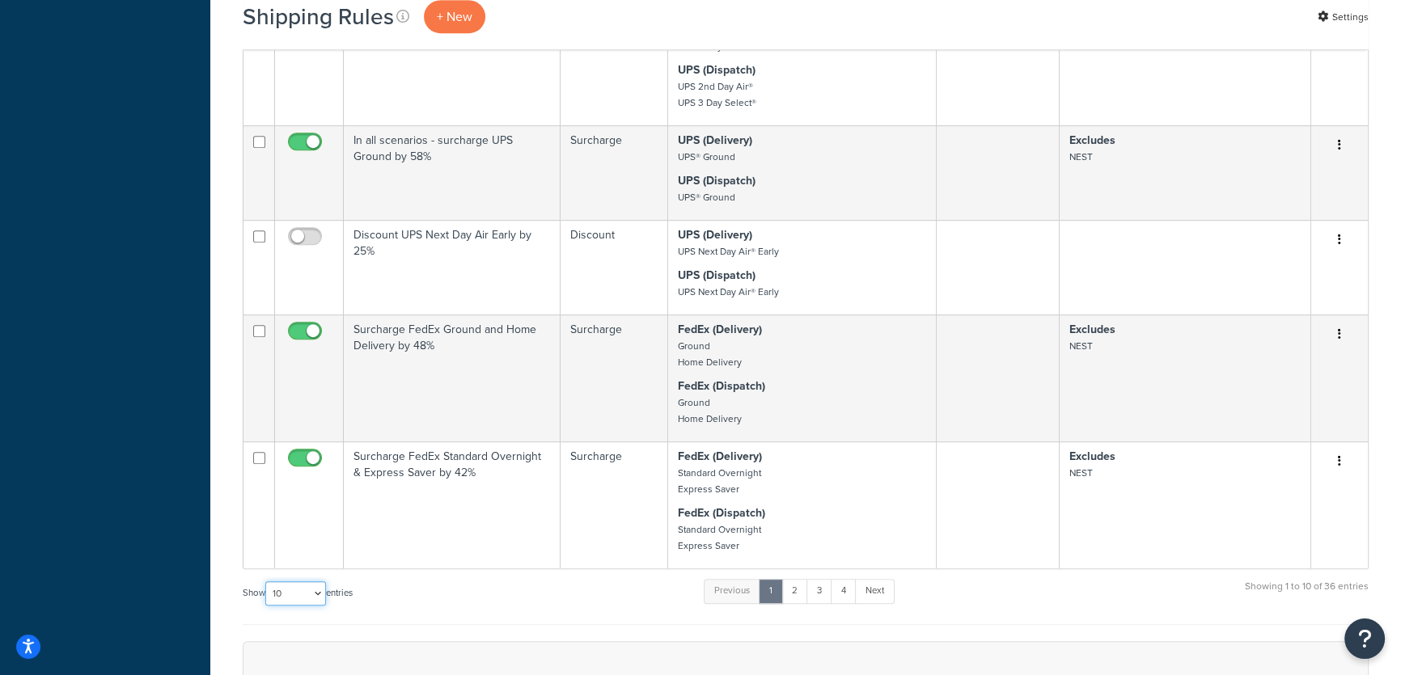
click at [315, 590] on select "10 15 25 50 100 1000" at bounding box center [295, 593] width 61 height 24
select select "100"
click at [267, 581] on select "10 15 25 50 100 1000" at bounding box center [295, 593] width 61 height 24
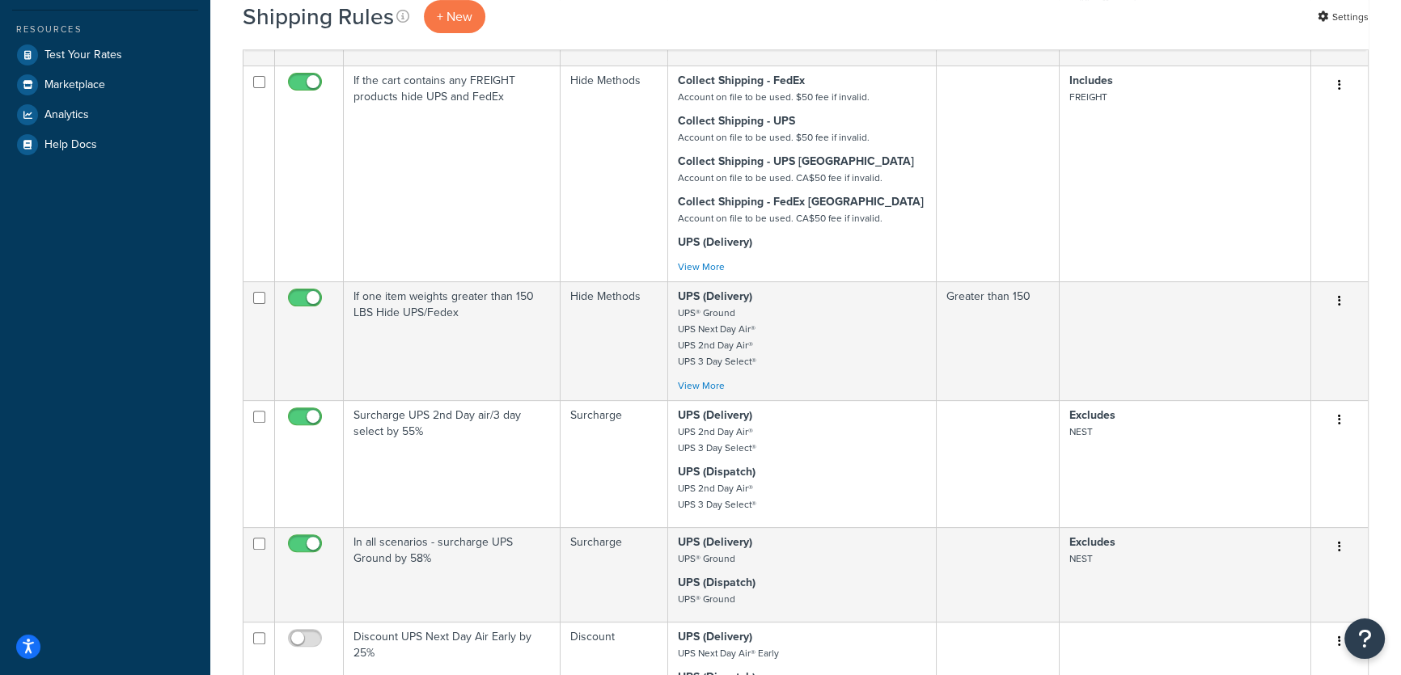
scroll to position [613, 0]
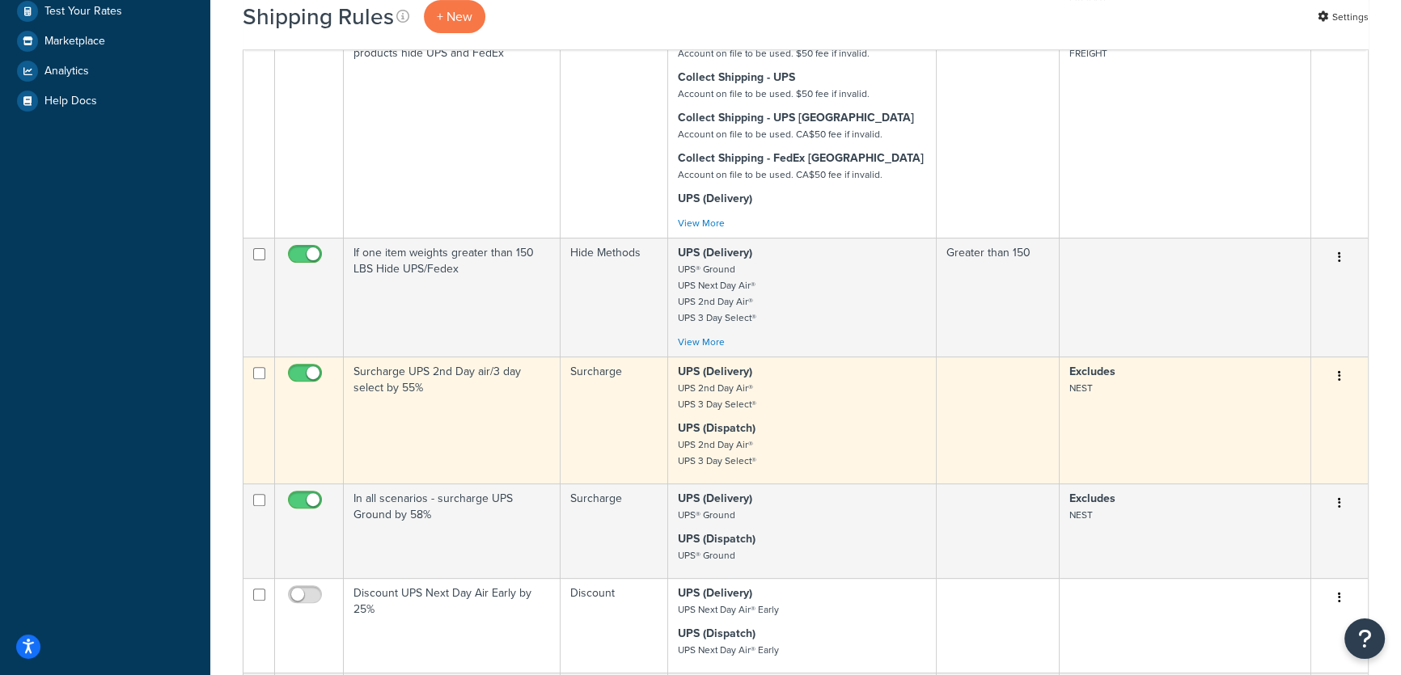
click at [965, 423] on td at bounding box center [997, 420] width 123 height 127
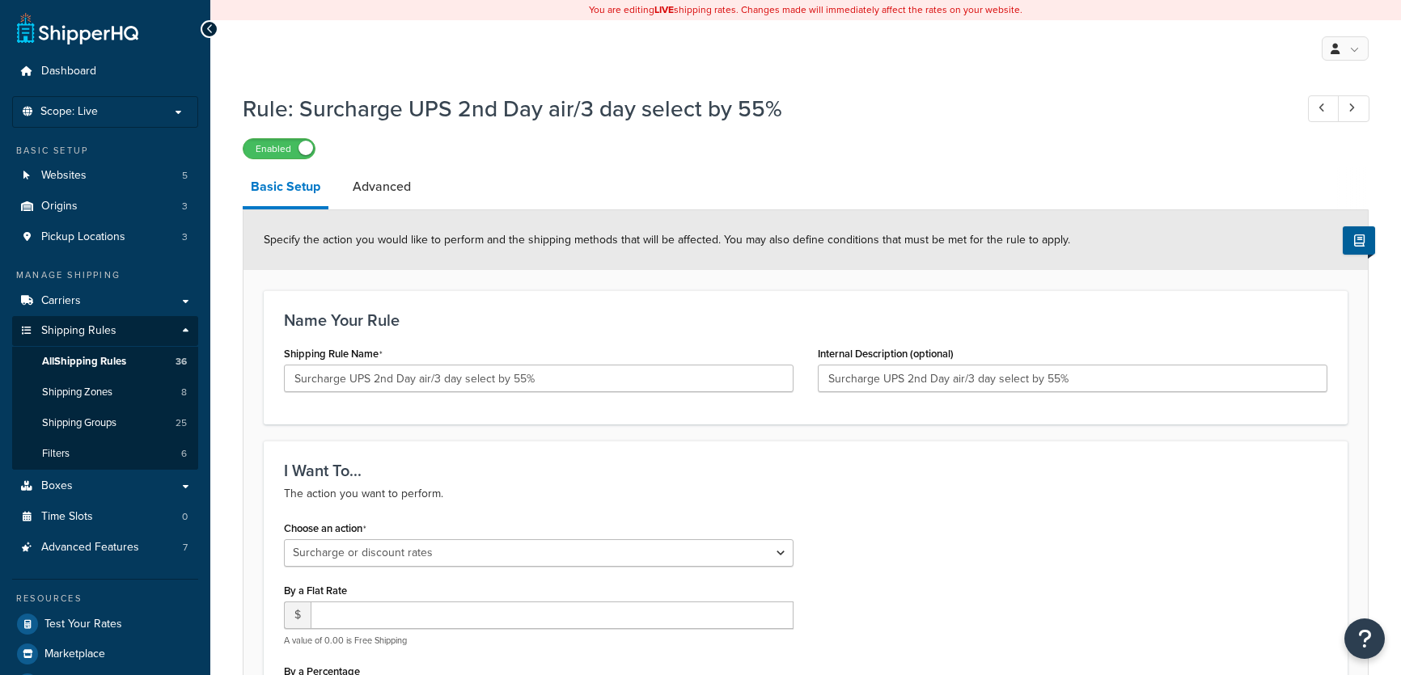
select select "SURCHARGE"
click at [1318, 113] on icon at bounding box center [1321, 108] width 6 height 11
click at [100, 362] on span "All Shipping Rules" at bounding box center [84, 362] width 84 height 14
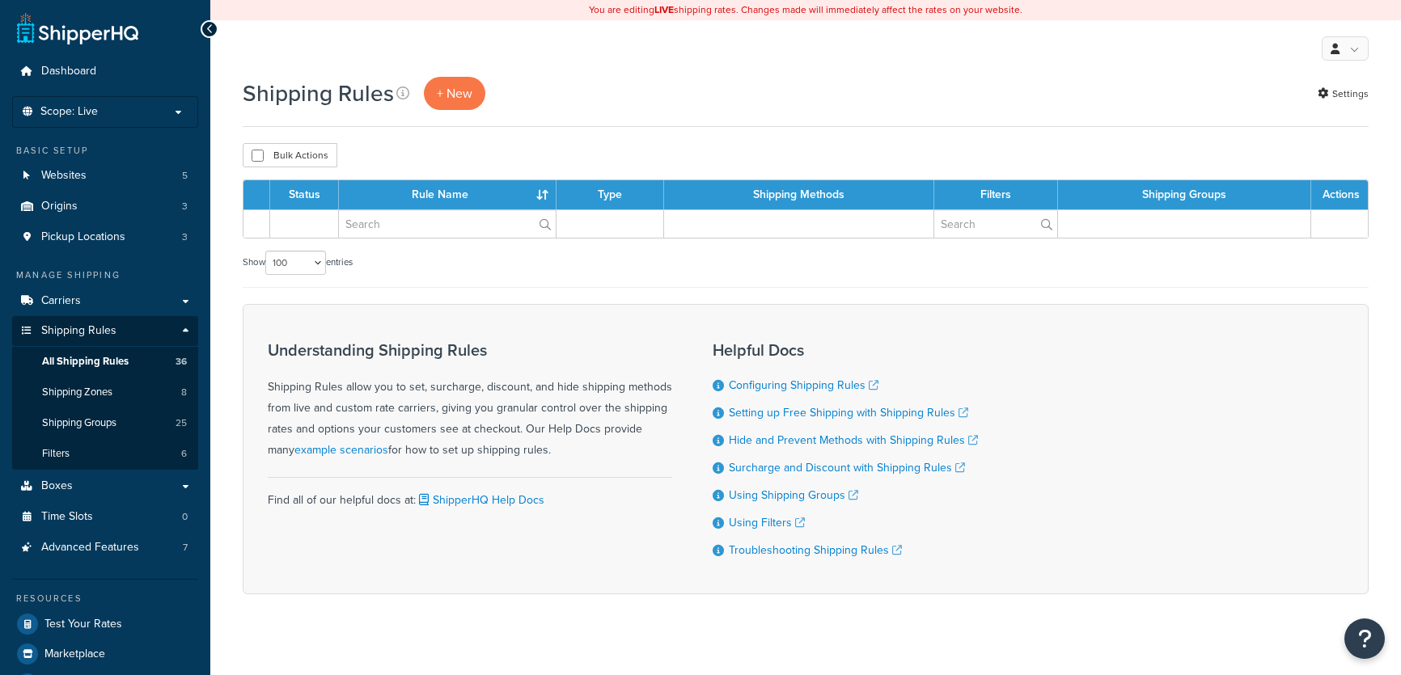
select select "100"
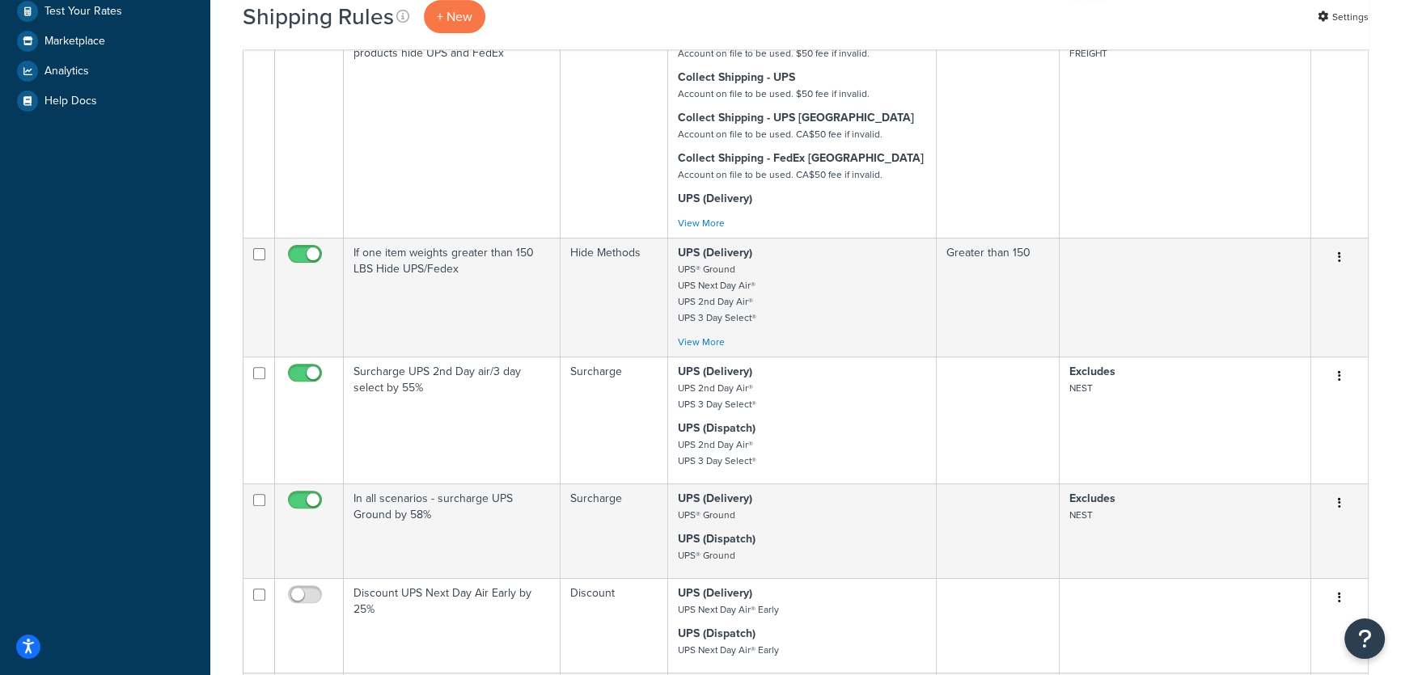
scroll to position [689, 0]
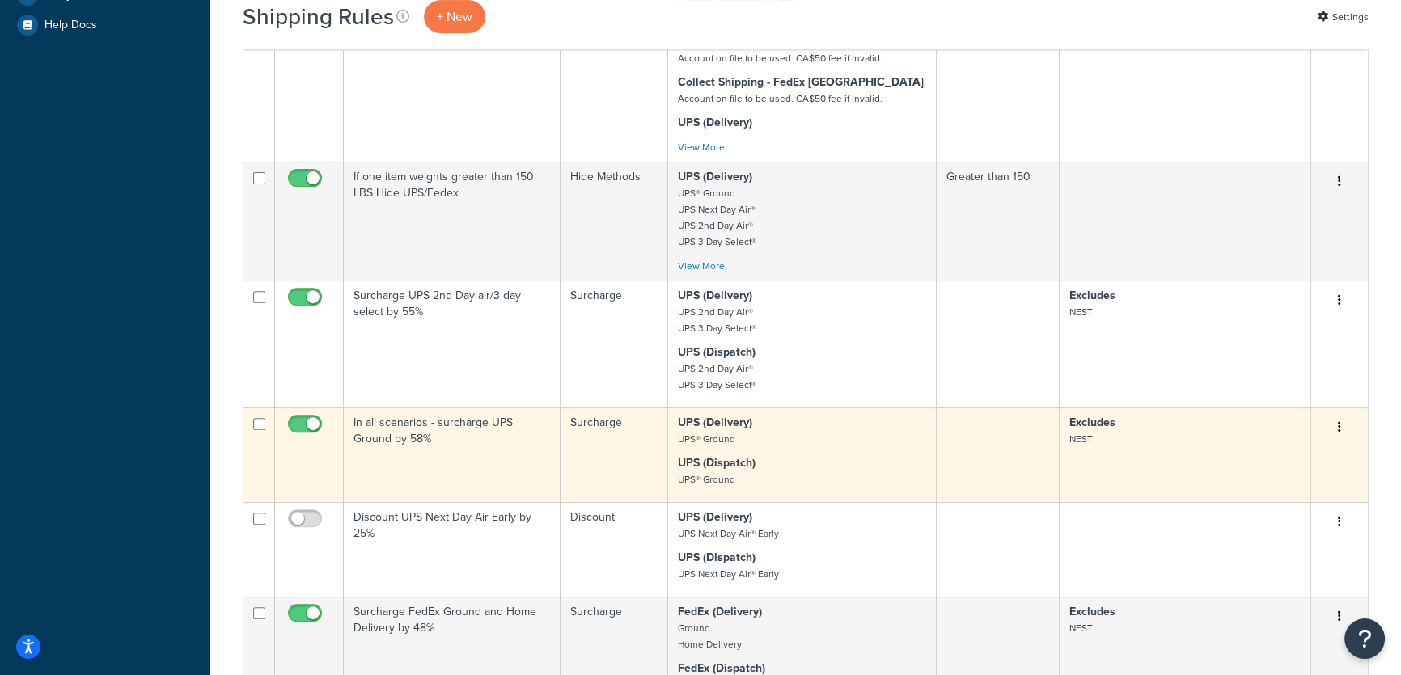
click at [829, 442] on p "UPS (Delivery) UPS® Ground" at bounding box center [802, 431] width 248 height 32
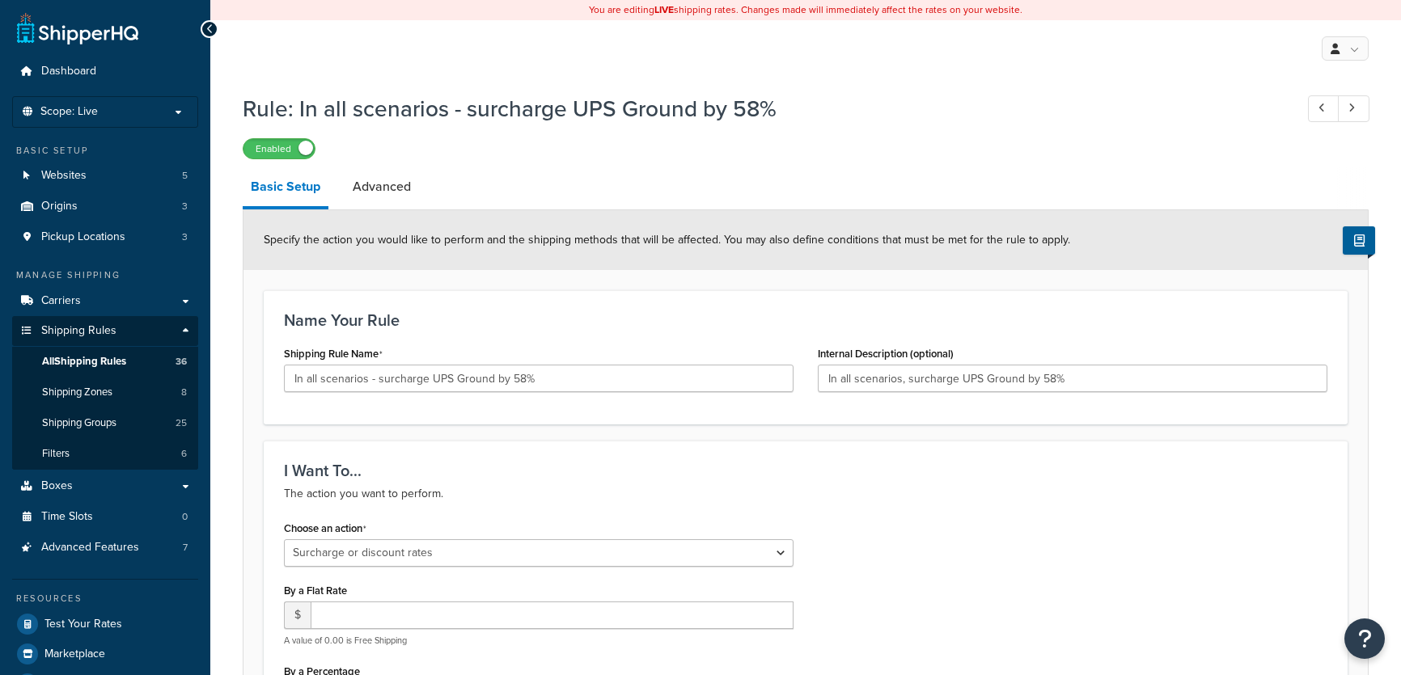
select select "SURCHARGE"
select select "CART"
click at [403, 181] on link "Advanced" at bounding box center [381, 186] width 74 height 39
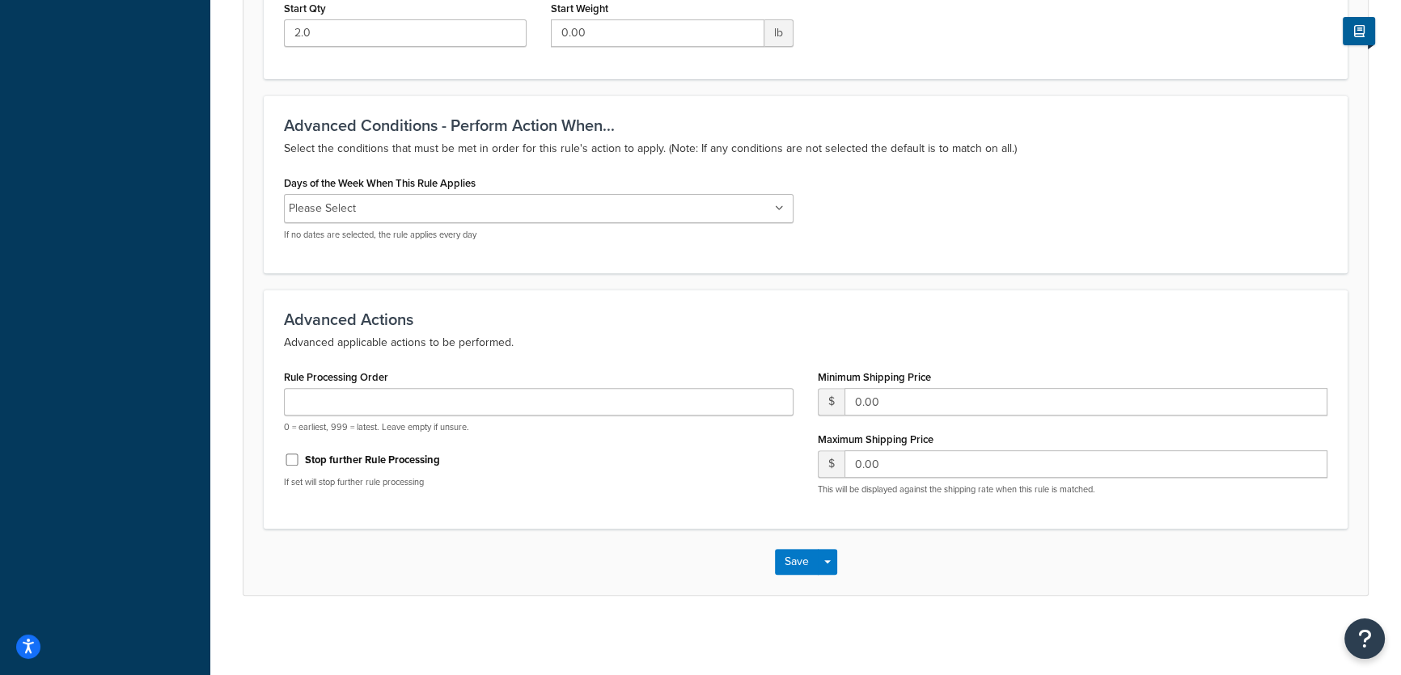
scroll to position [38, 0]
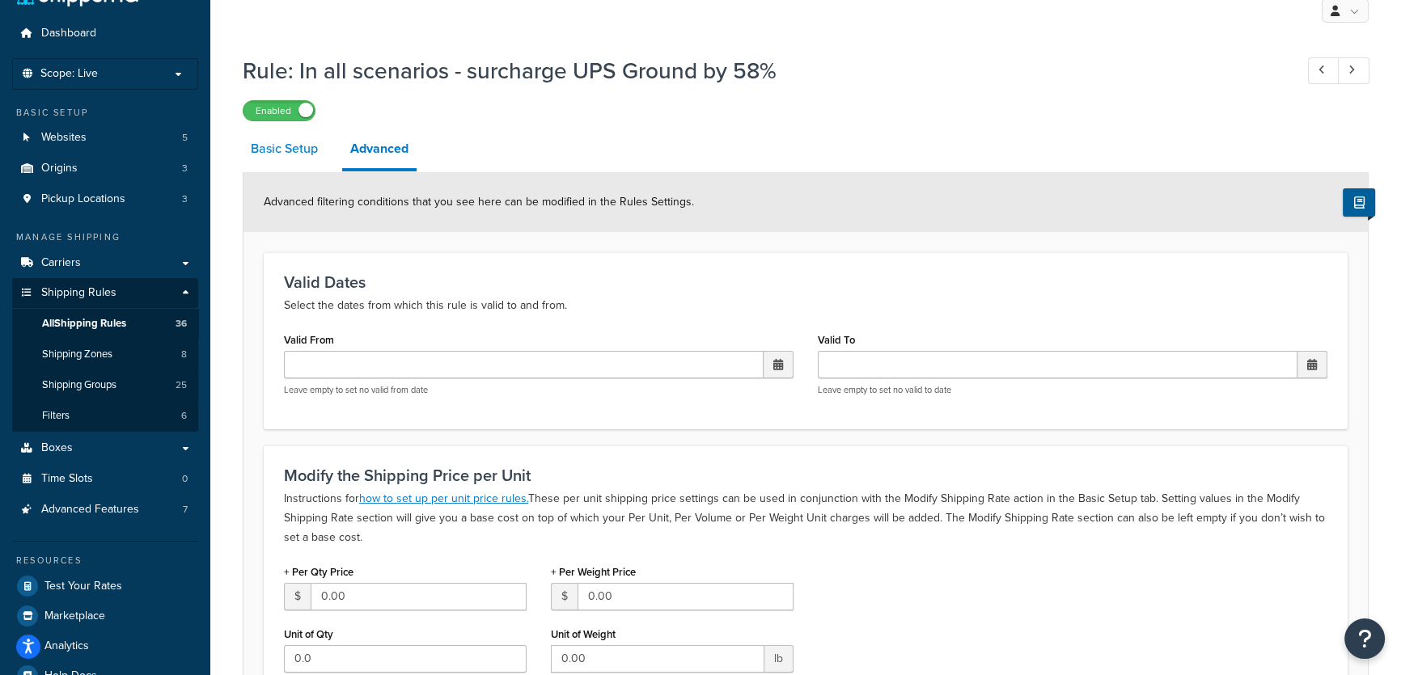
click at [289, 141] on link "Basic Setup" at bounding box center [284, 148] width 83 height 39
select select "SURCHARGE"
select select "CART"
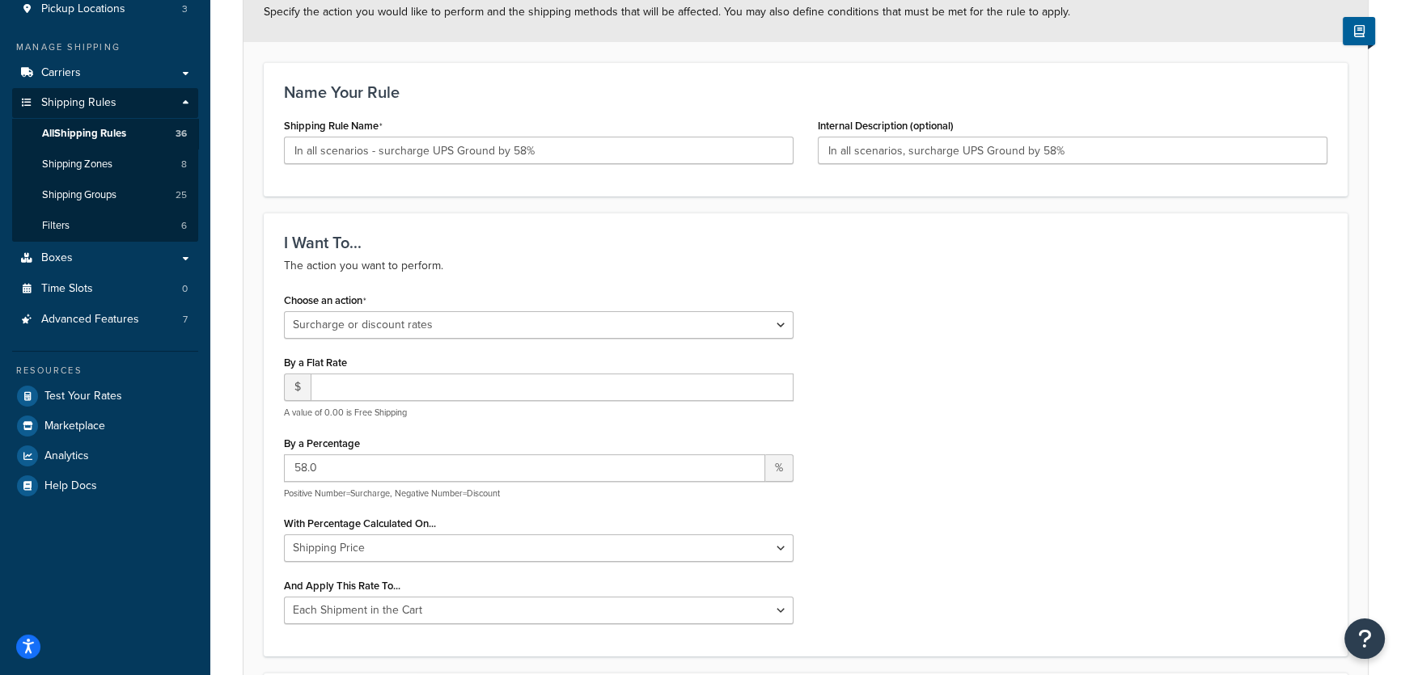
scroll to position [255, 0]
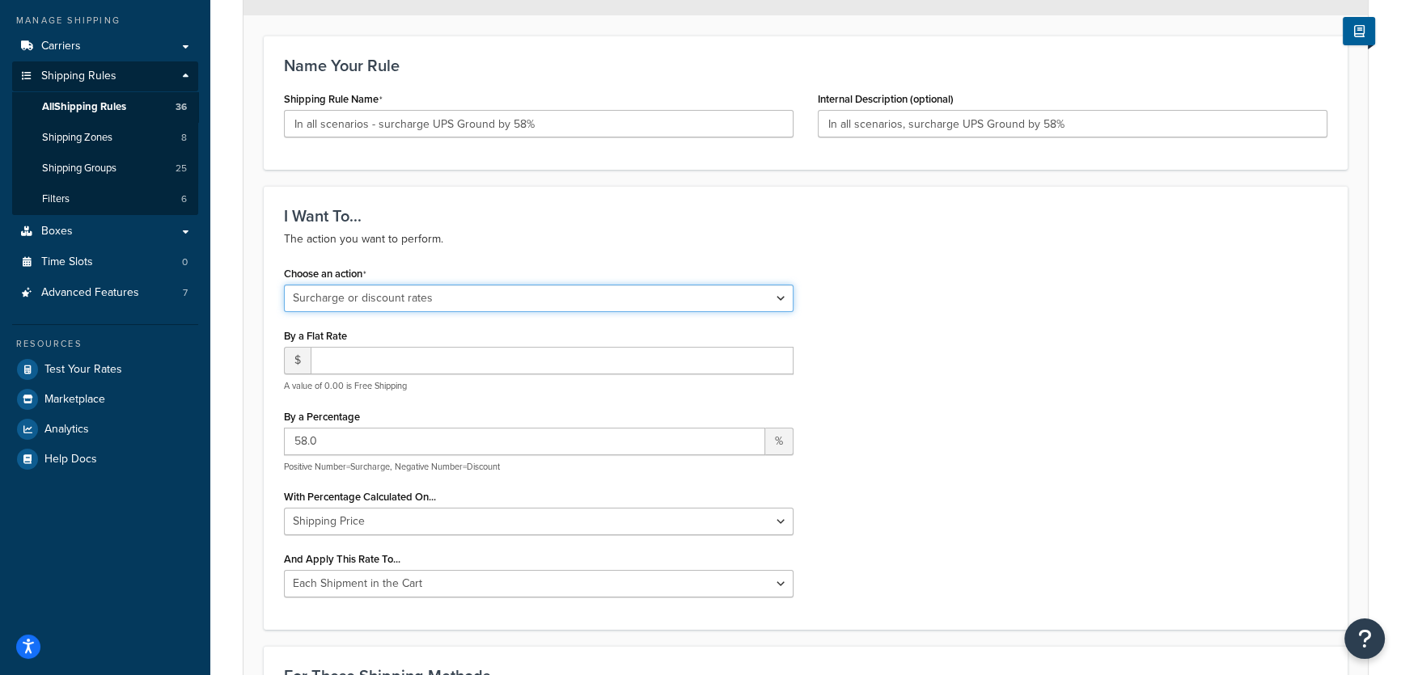
click at [784, 299] on select "Choose an action Override Rates Surcharge or discount rates Hide a shipping met…" at bounding box center [538, 298] width 509 height 27
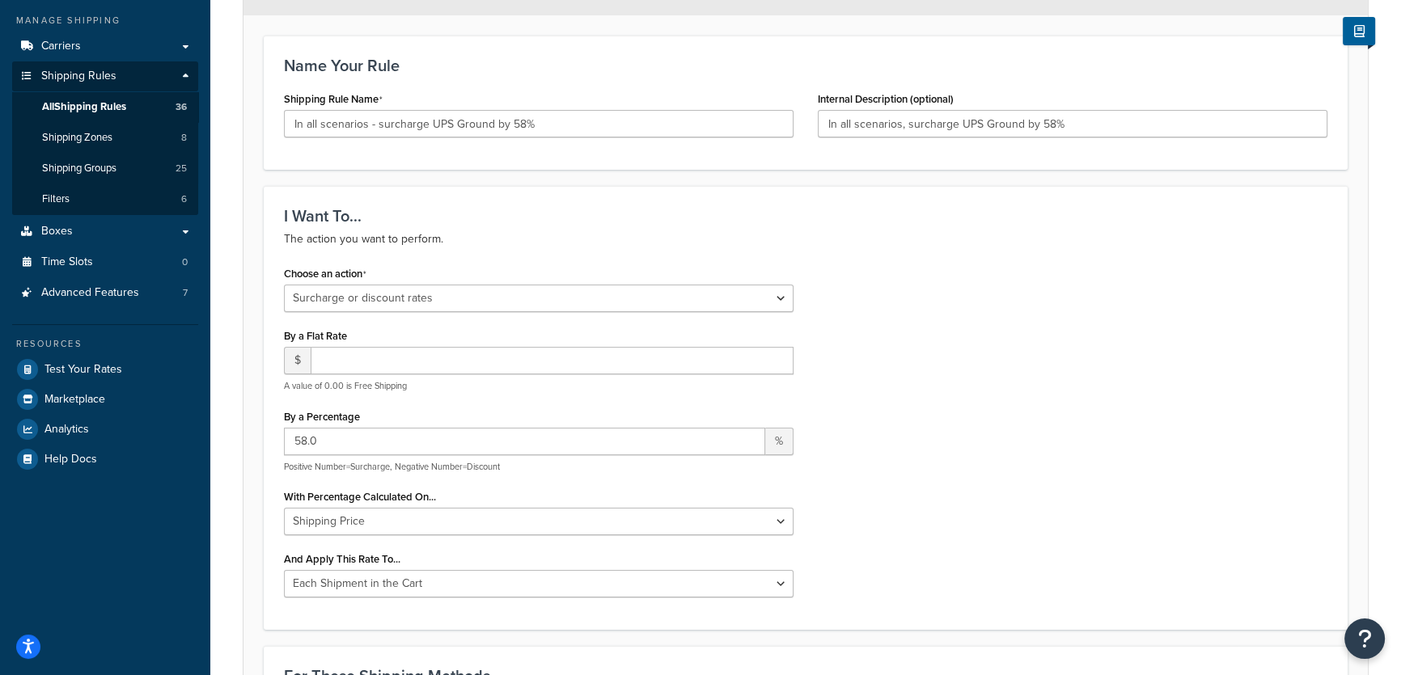
click at [1212, 277] on div "Choose an action Choose an action Override Rates Surcharge or discount rates Hi…" at bounding box center [805, 436] width 1067 height 348
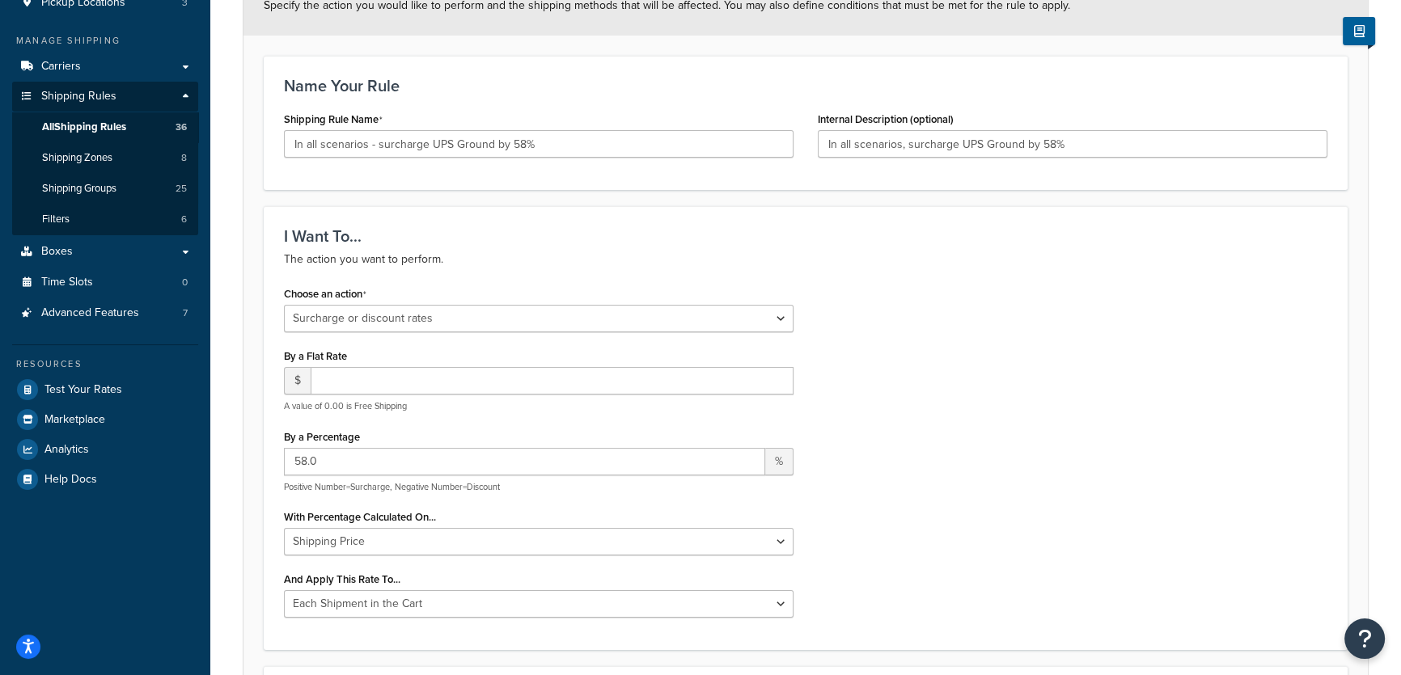
scroll to position [239, 0]
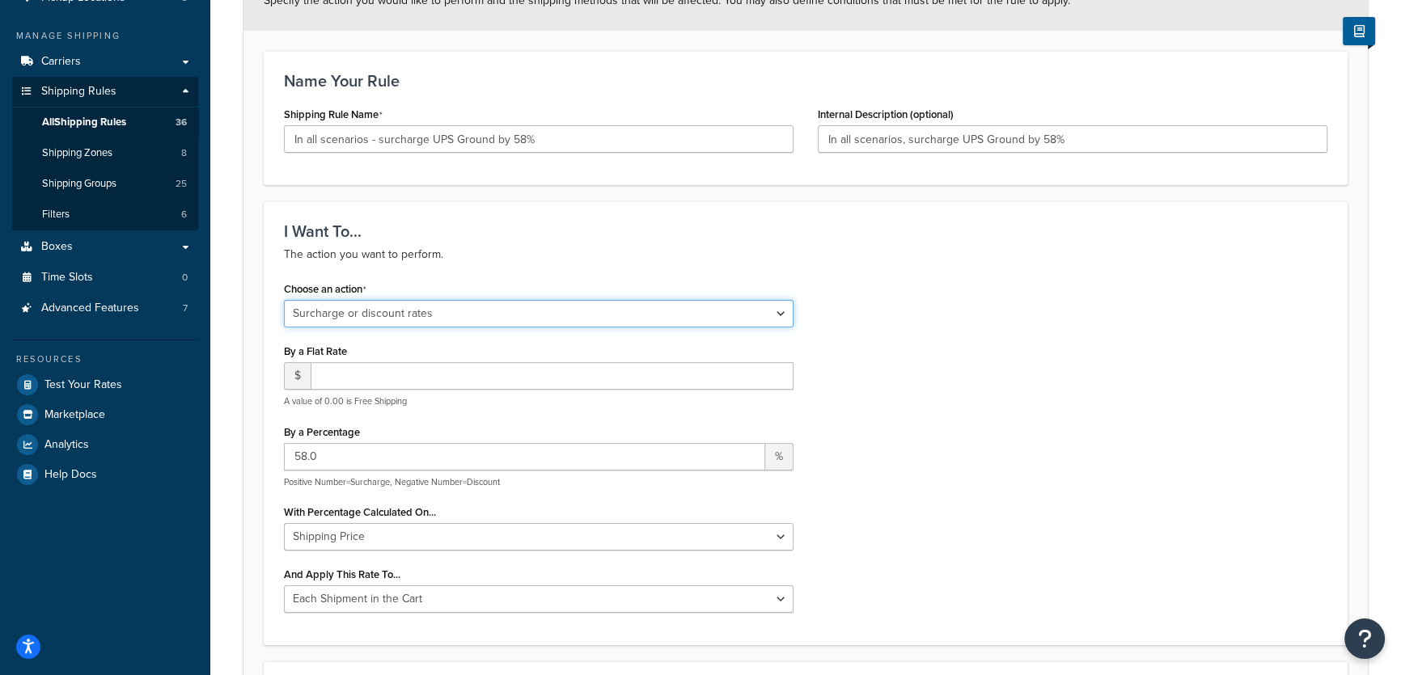
click at [786, 315] on select "Choose an action Override Rates Surcharge or discount rates Hide a shipping met…" at bounding box center [538, 313] width 509 height 27
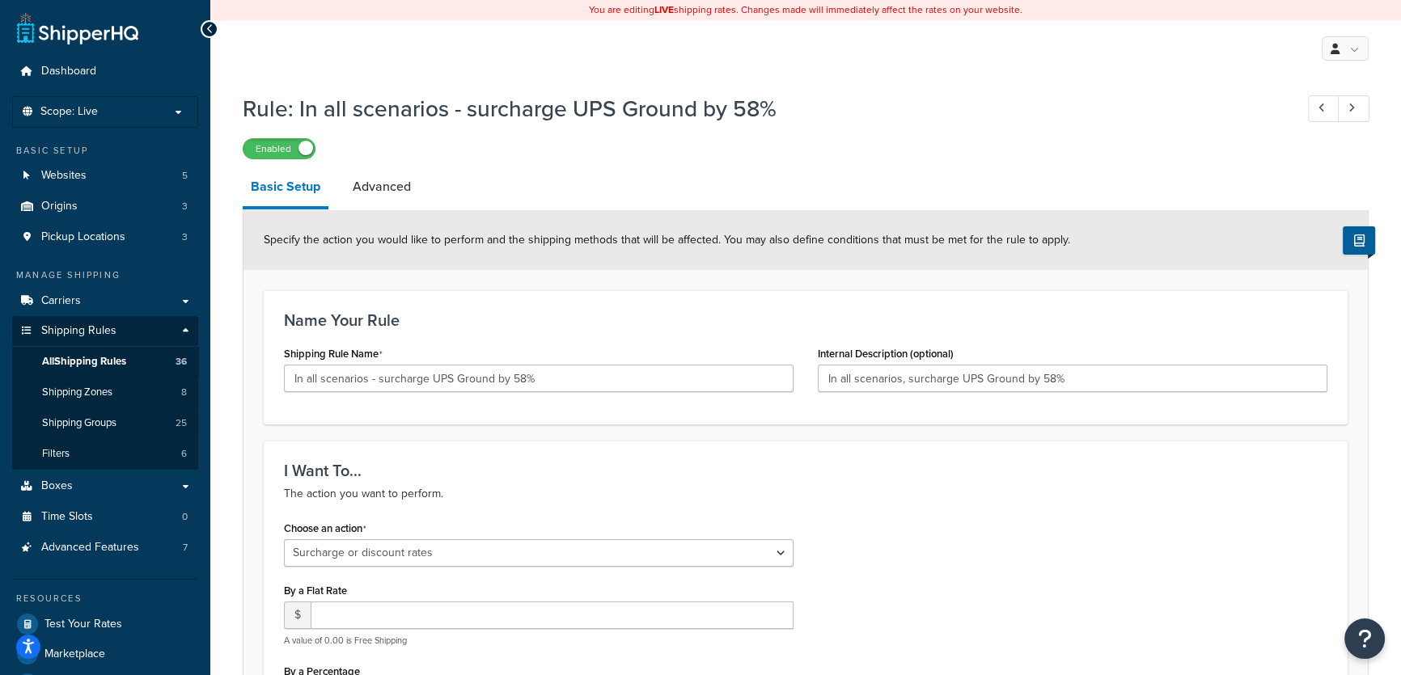
click at [1059, 70] on div "My Profile Billing Global Settings Contact Us Logout" at bounding box center [805, 48] width 1190 height 57
click at [937, 460] on div "I Want To... The action you want to perform. Choose an action Choose an action …" at bounding box center [806, 663] width 1084 height 444
click at [371, 183] on link "Advanced" at bounding box center [381, 186] width 74 height 39
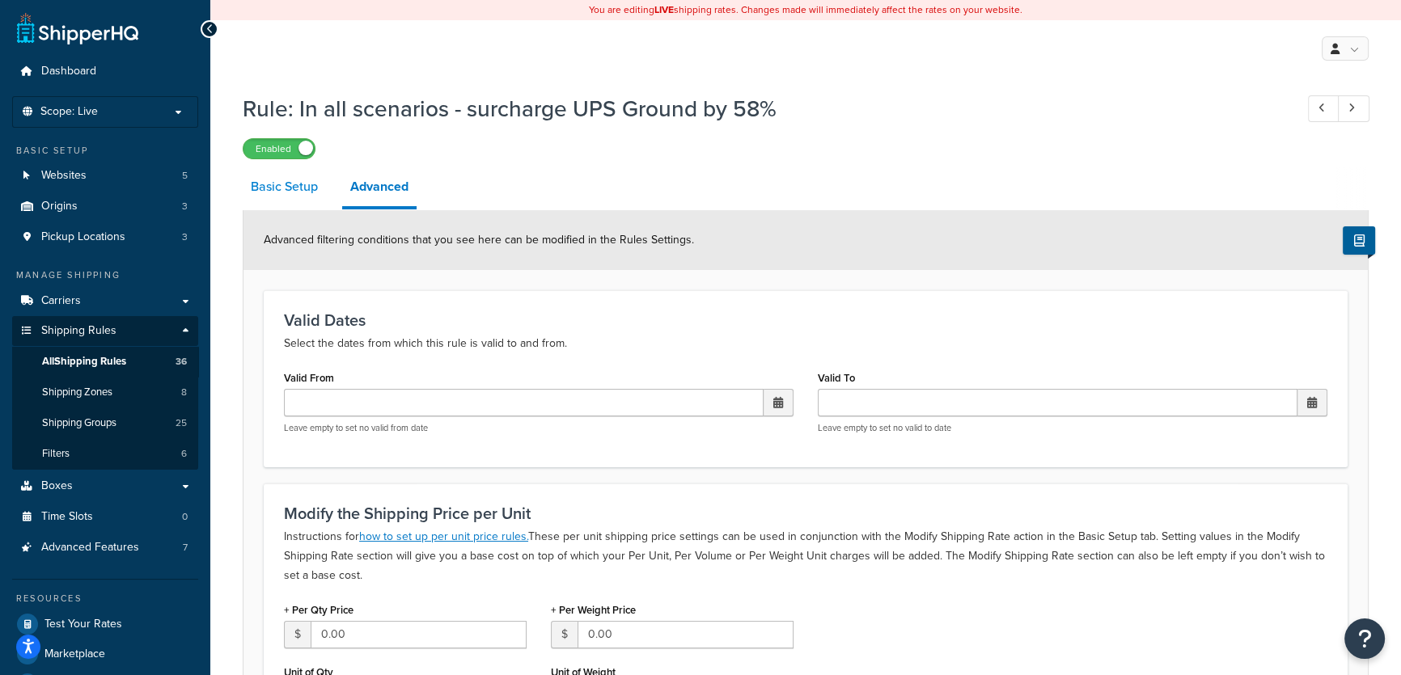
click at [285, 186] on link "Basic Setup" at bounding box center [284, 186] width 83 height 39
select select "SURCHARGE"
select select "CART"
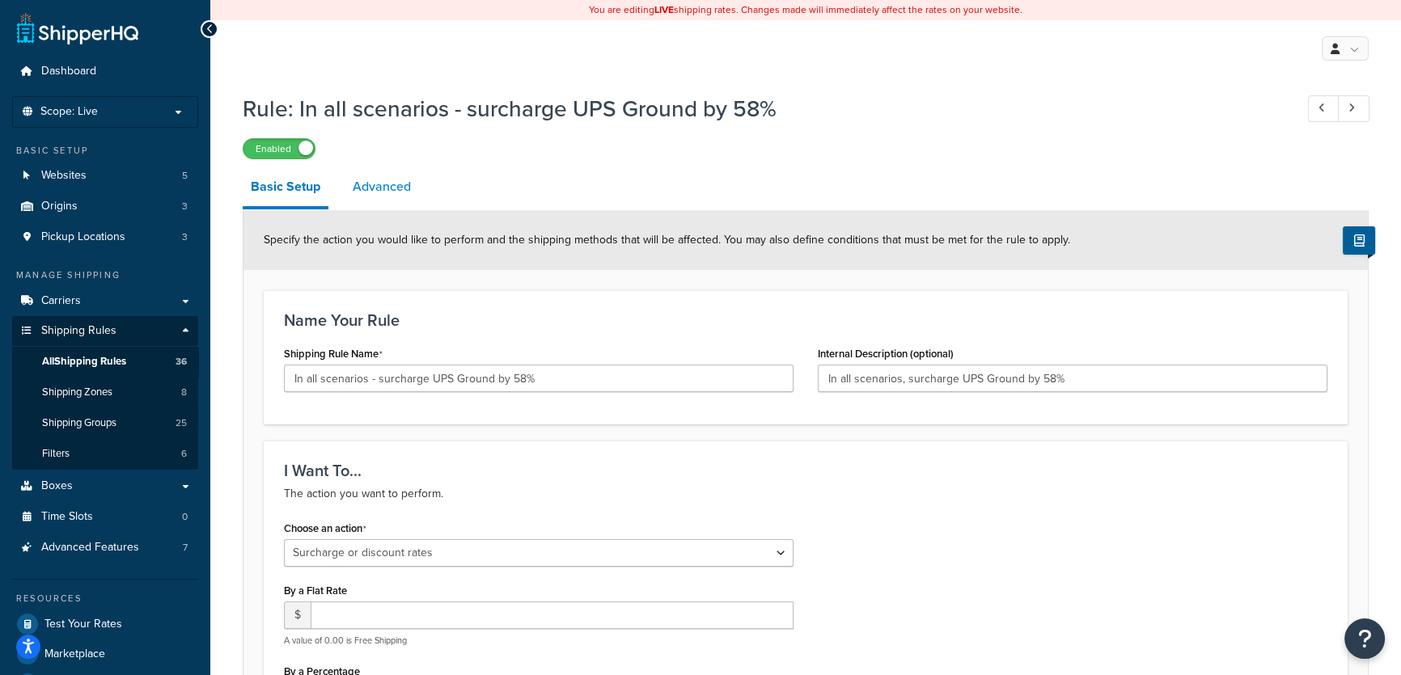
click at [395, 188] on link "Advanced" at bounding box center [381, 186] width 74 height 39
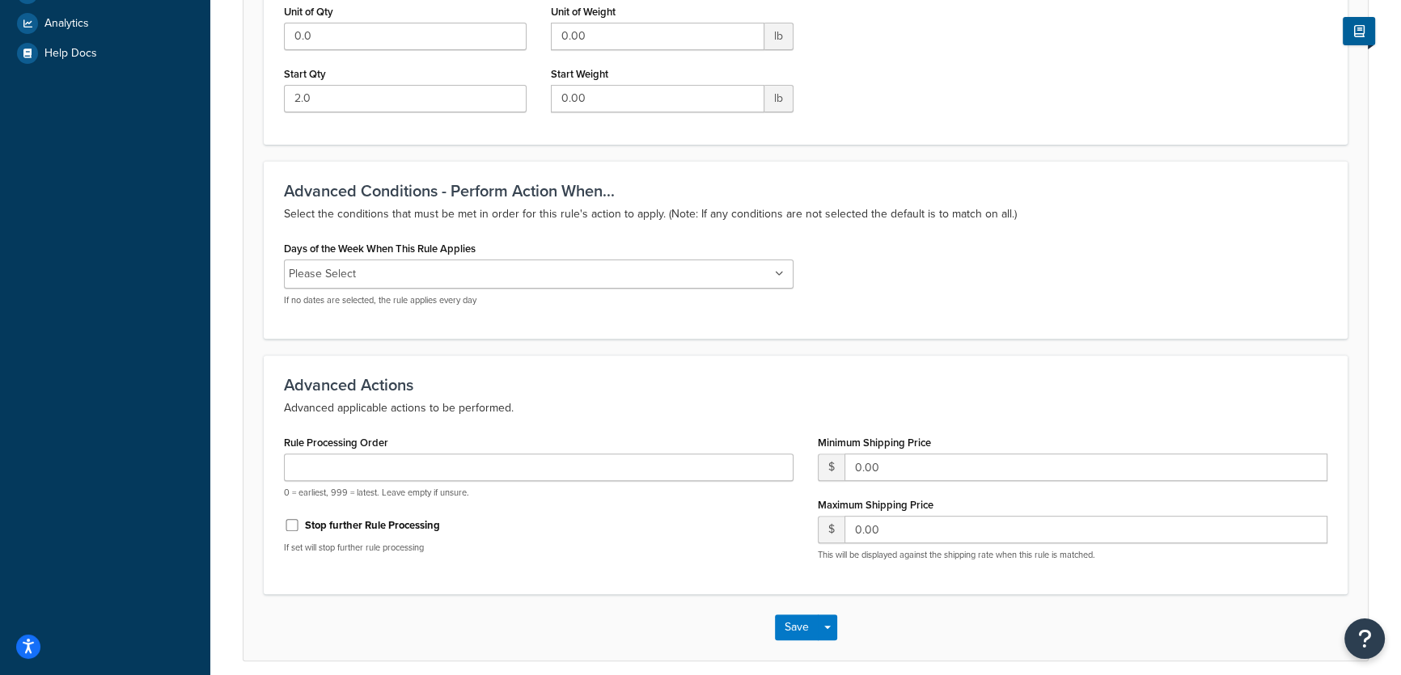
scroll to position [669, 0]
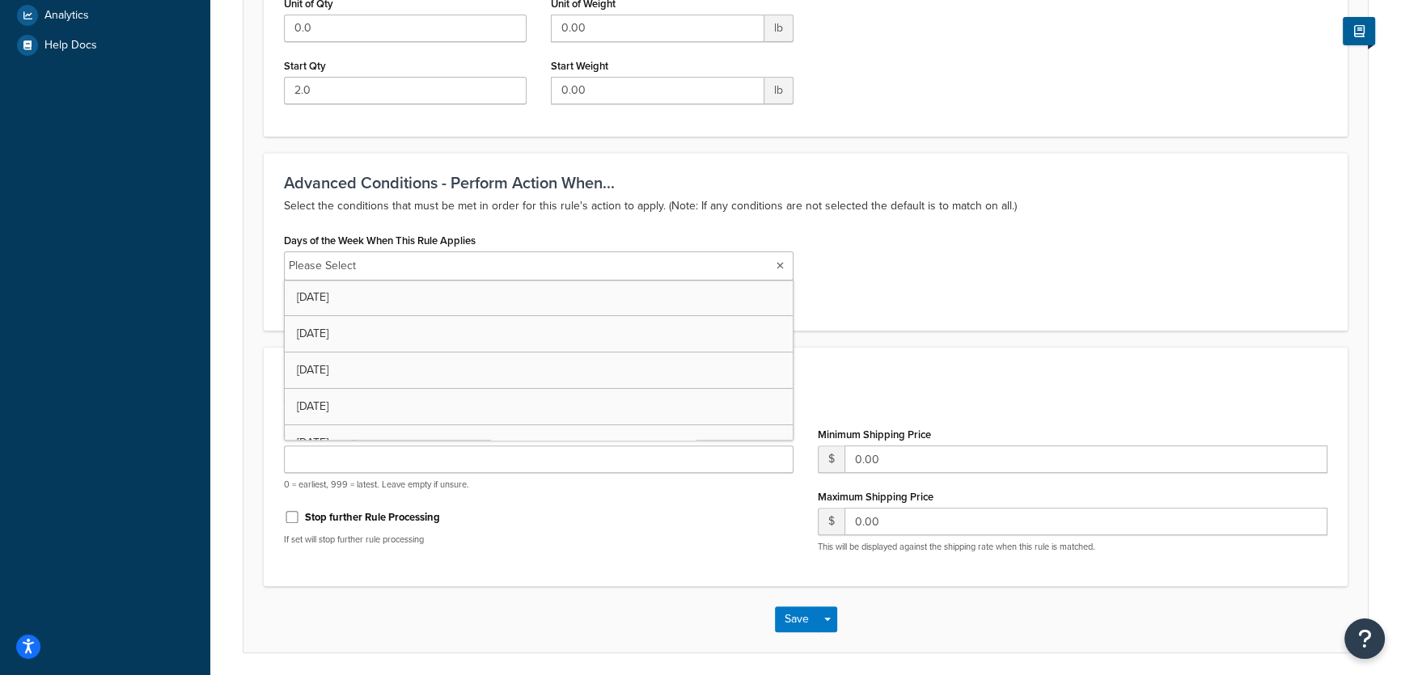
click at [776, 263] on icon at bounding box center [779, 266] width 7 height 10
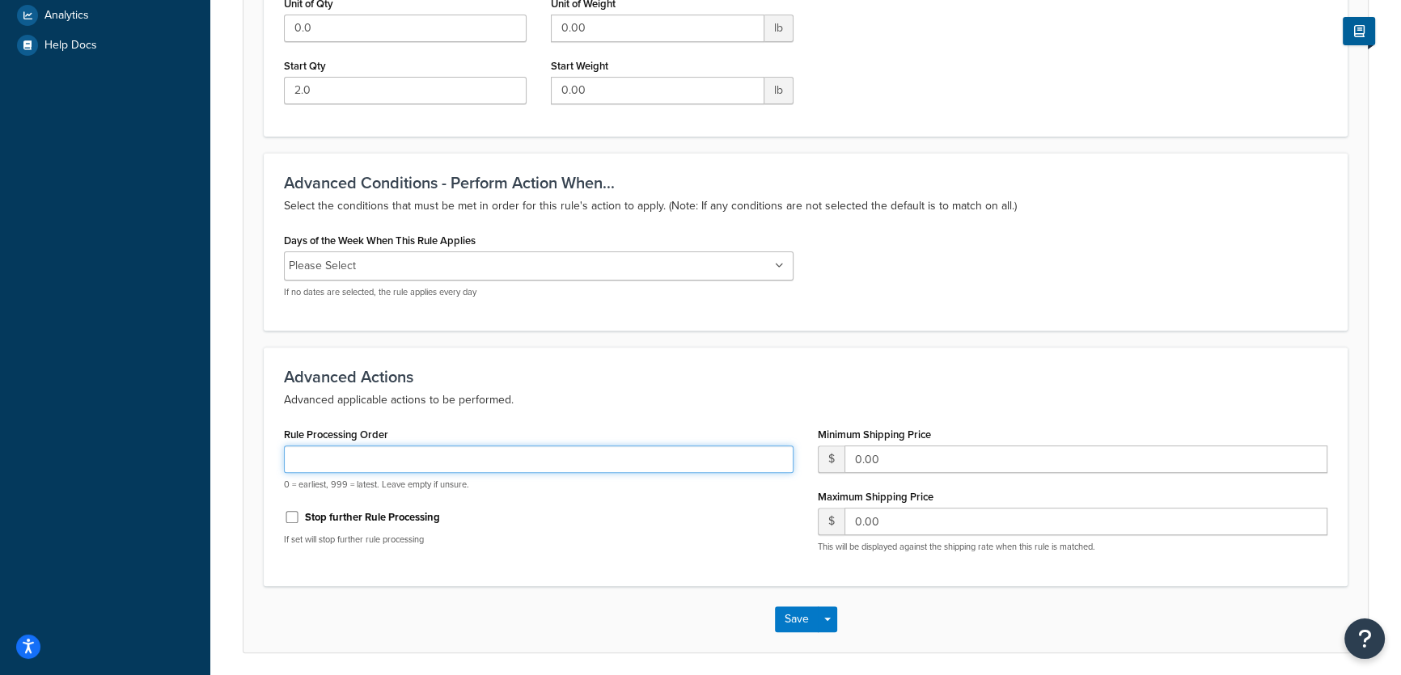
click at [585, 451] on input "Rule Processing Order" at bounding box center [538, 459] width 509 height 27
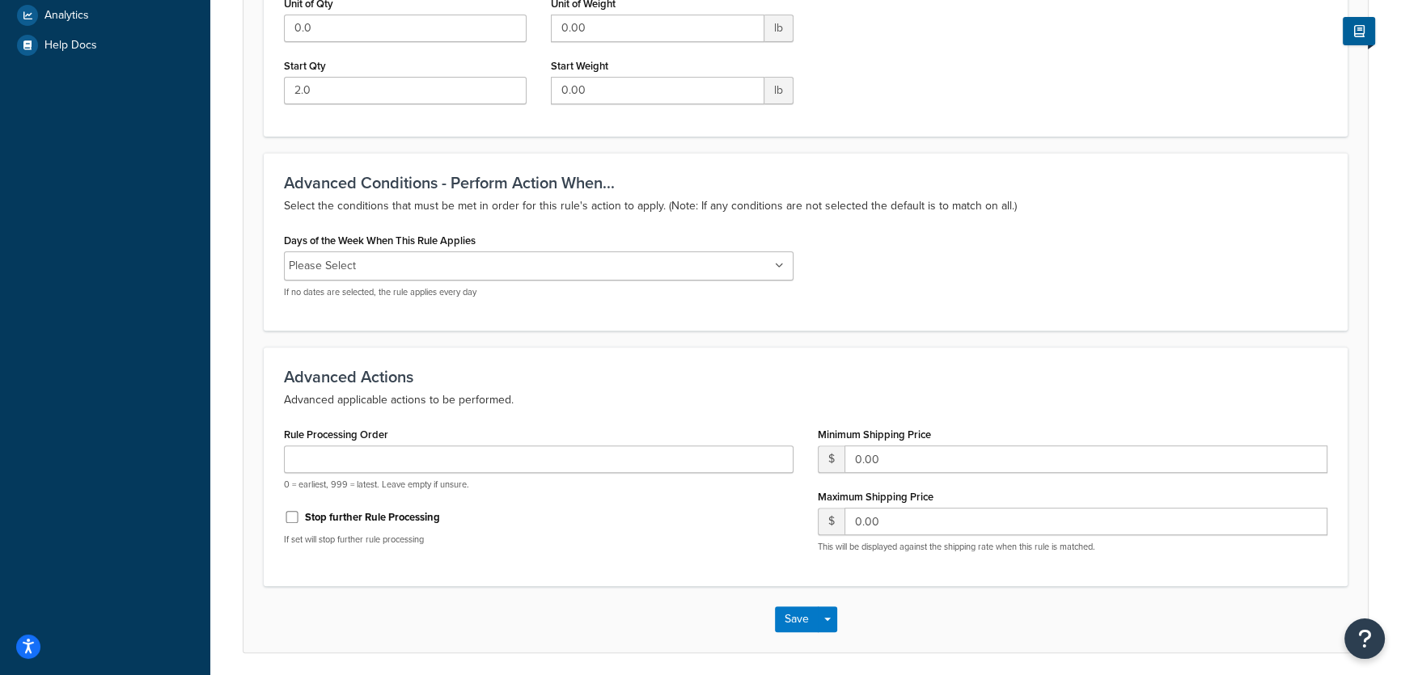
click at [598, 542] on p "If set will stop further rule processing" at bounding box center [538, 540] width 509 height 12
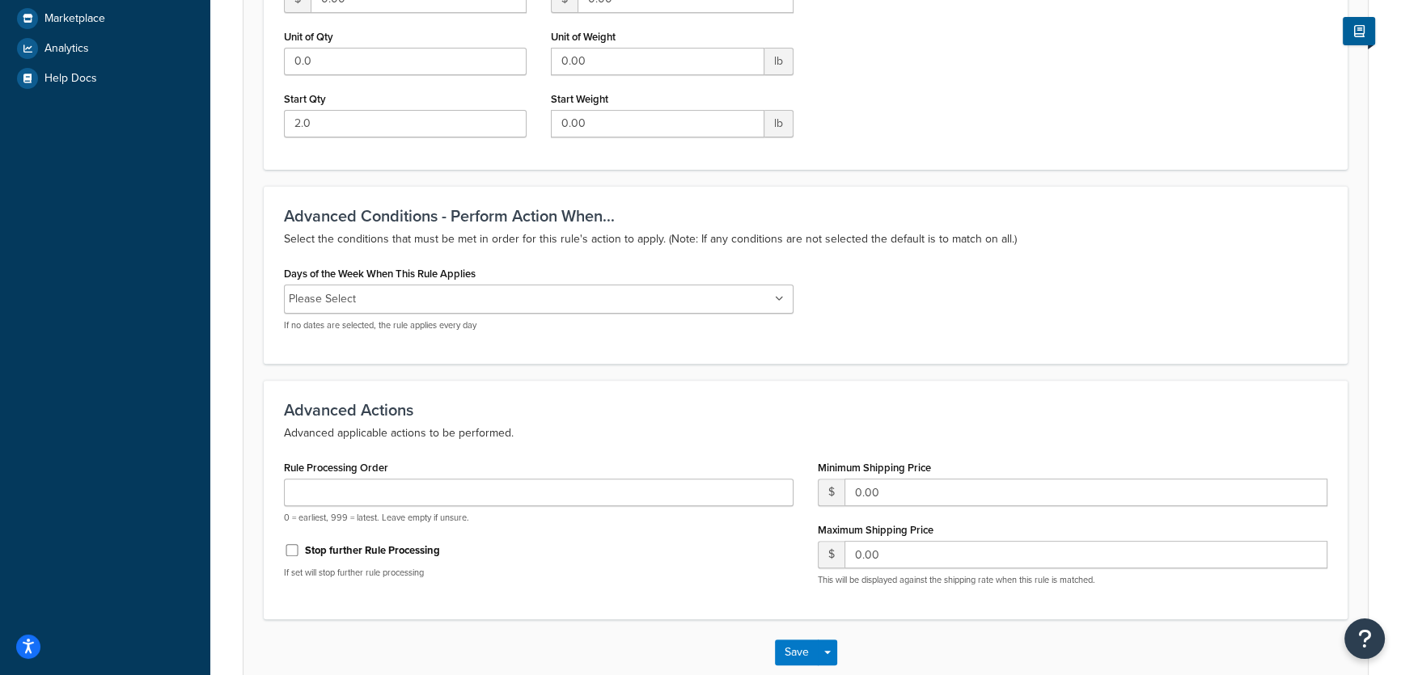
scroll to position [637, 0]
click at [782, 303] on ul "Please Select" at bounding box center [538, 297] width 509 height 29
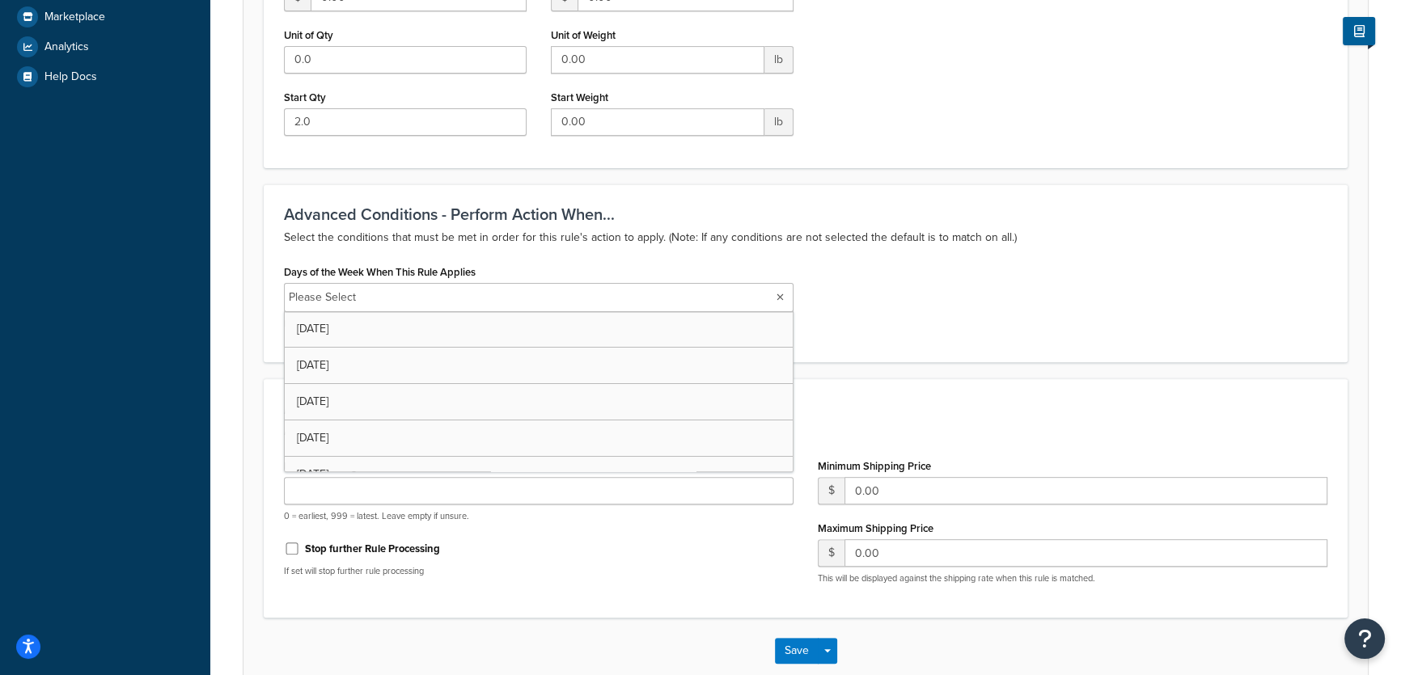
click at [1108, 337] on div "Days of the Week When This Rule Applies Please Select Monday Tuesday Wednesday …" at bounding box center [805, 301] width 1067 height 82
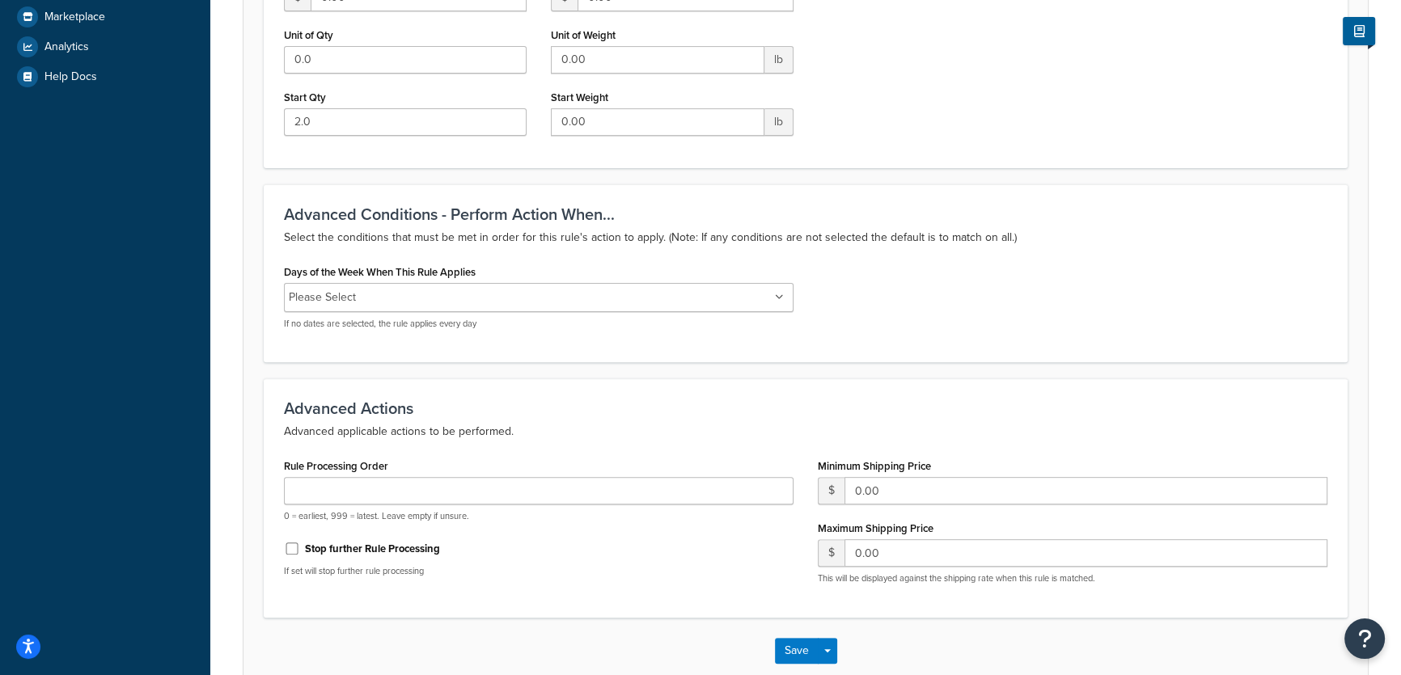
scroll to position [726, 0]
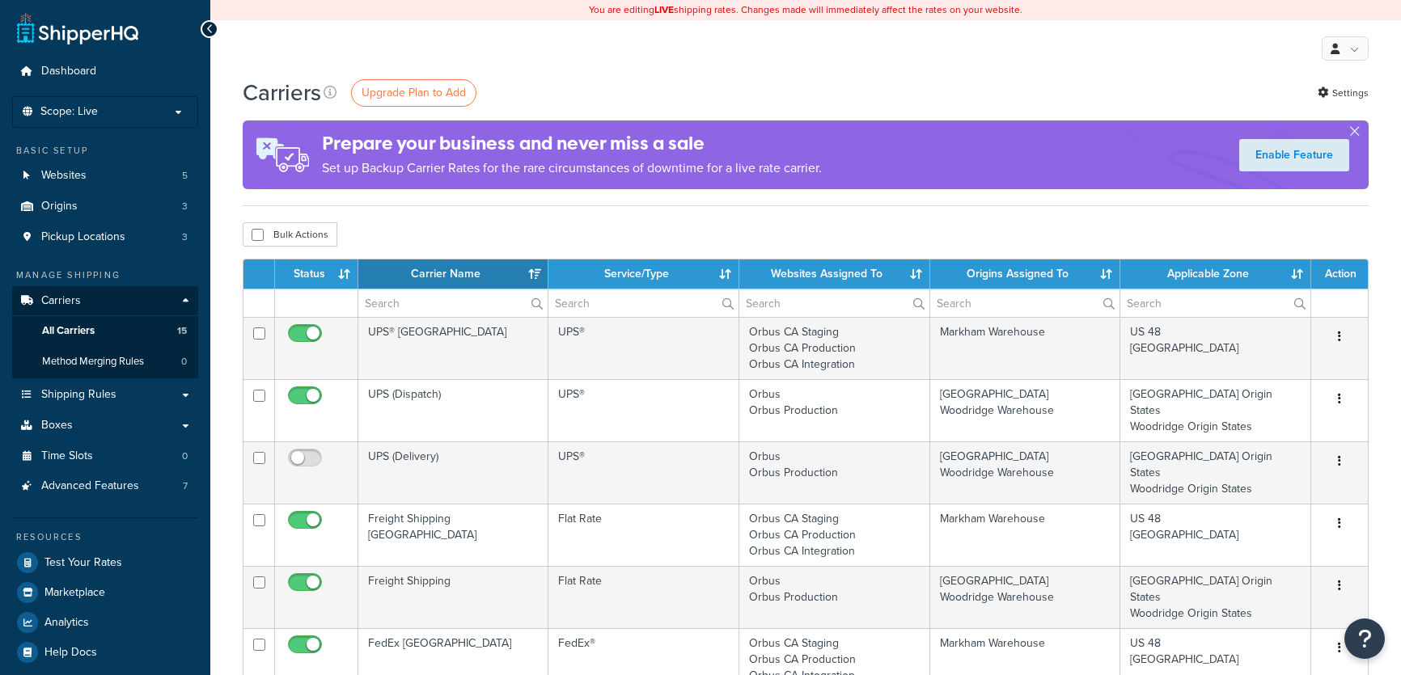
select select "15"
